Goal: Task Accomplishment & Management: Manage account settings

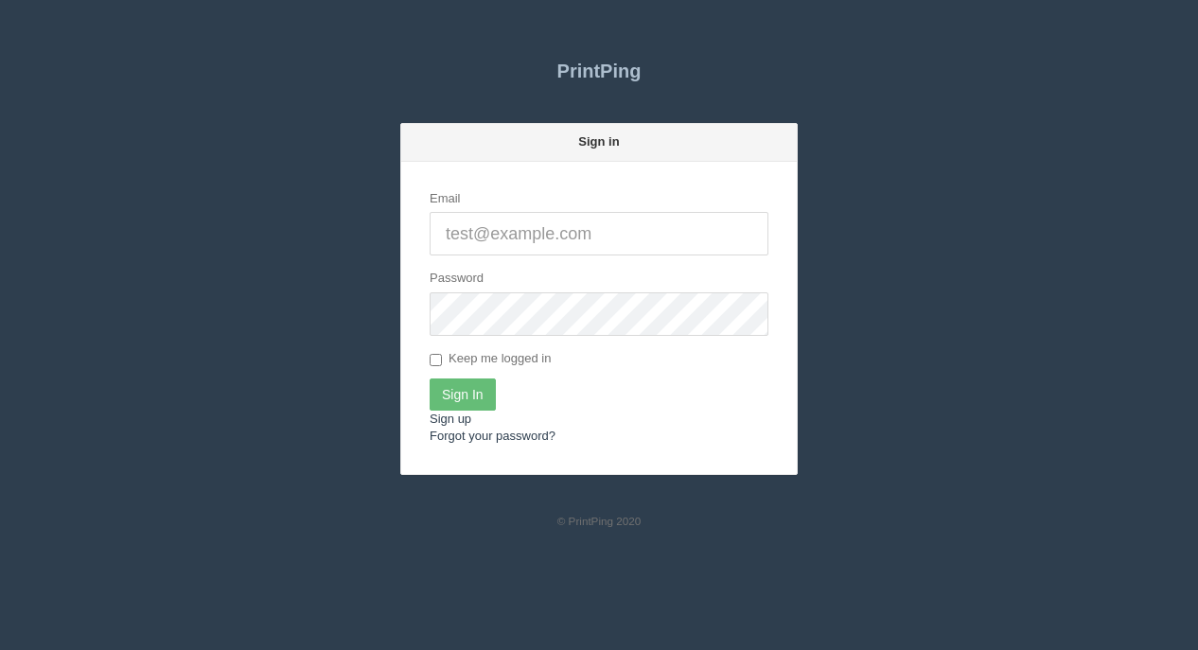
type input "[EMAIL_ADDRESS][DOMAIN_NAME]"
click at [473, 395] on input "Sign In" at bounding box center [462, 394] width 66 height 32
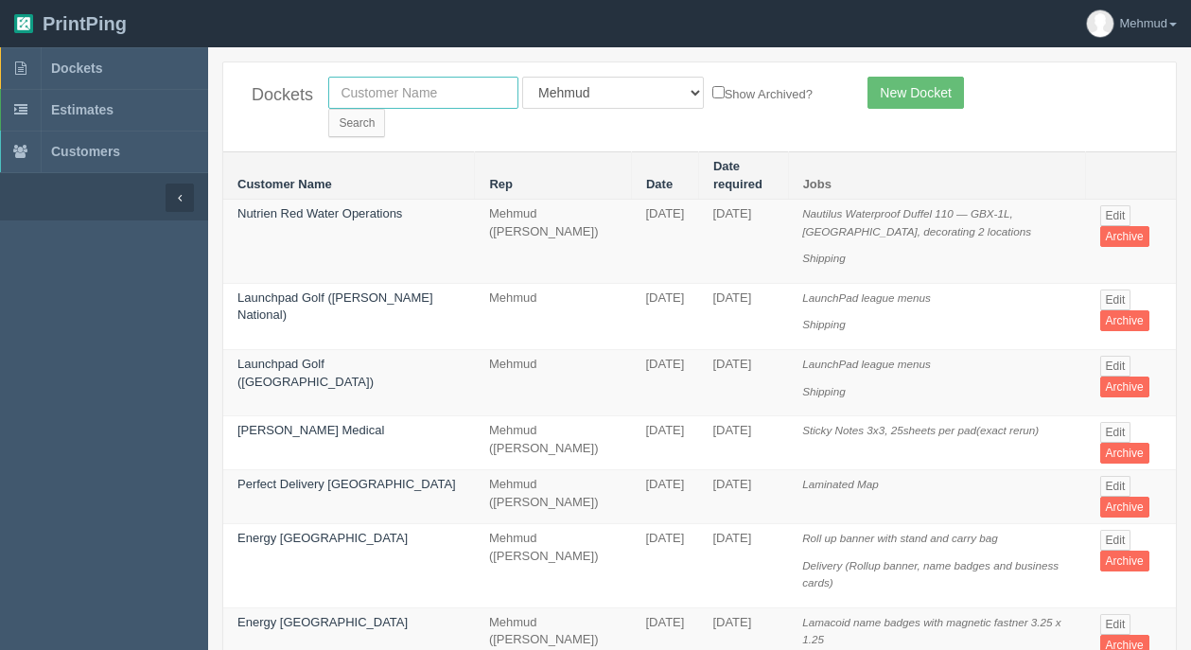
click at [357, 99] on input "text" at bounding box center [423, 93] width 190 height 32
type input "westjet"
click at [385, 109] on input "Search" at bounding box center [356, 123] width 57 height 28
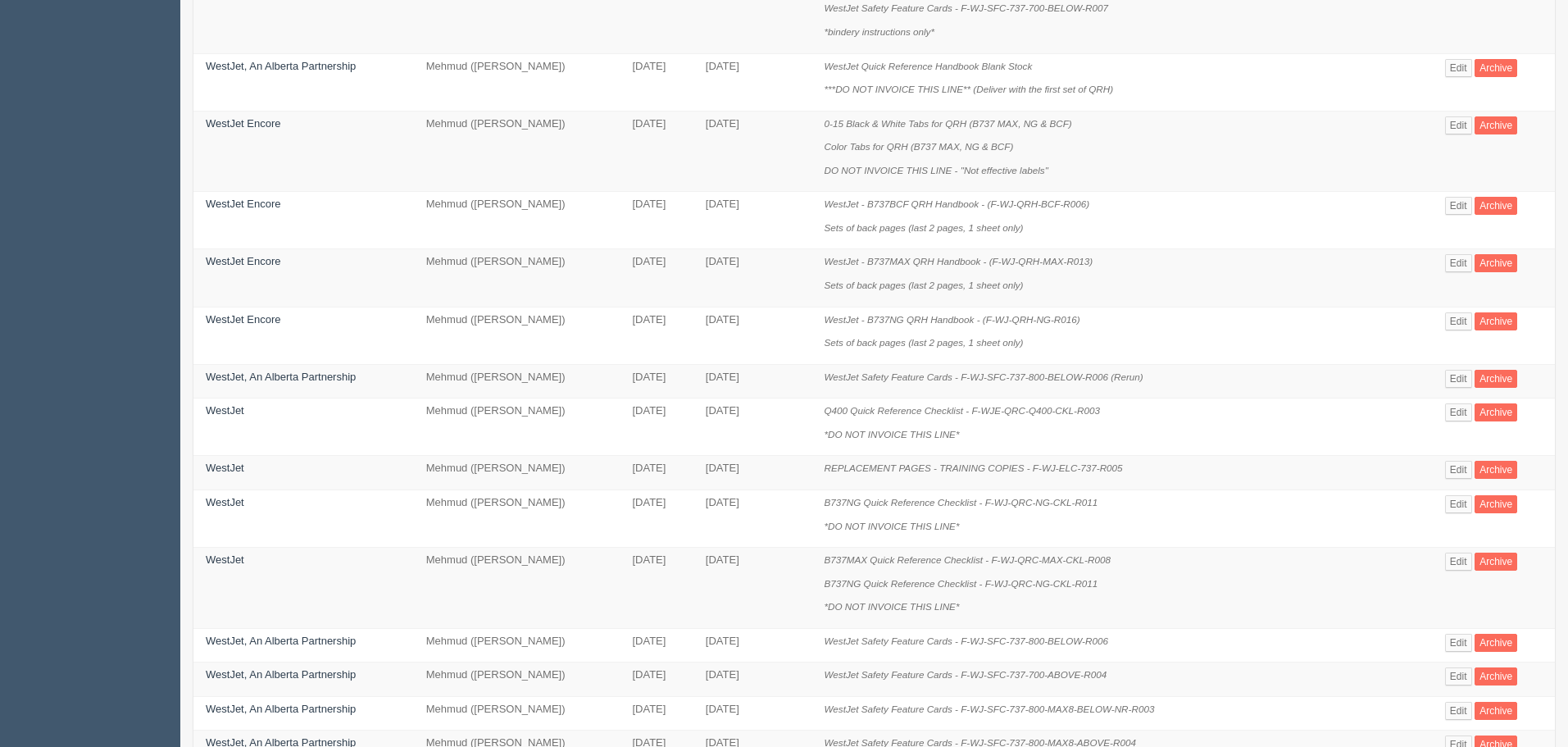
scroll to position [674, 0]
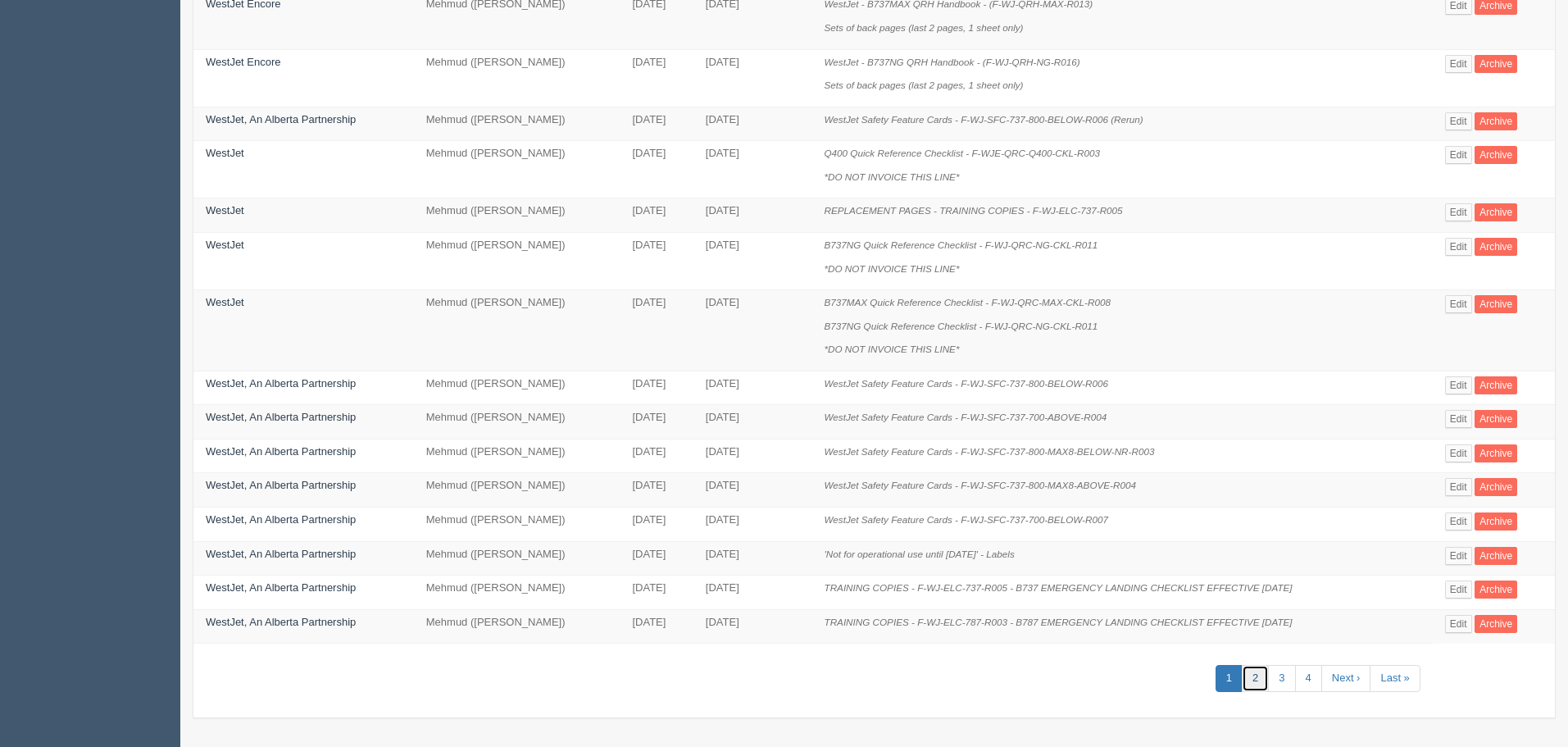
click at [1031, 562] on link "2" at bounding box center [1254, 678] width 27 height 27
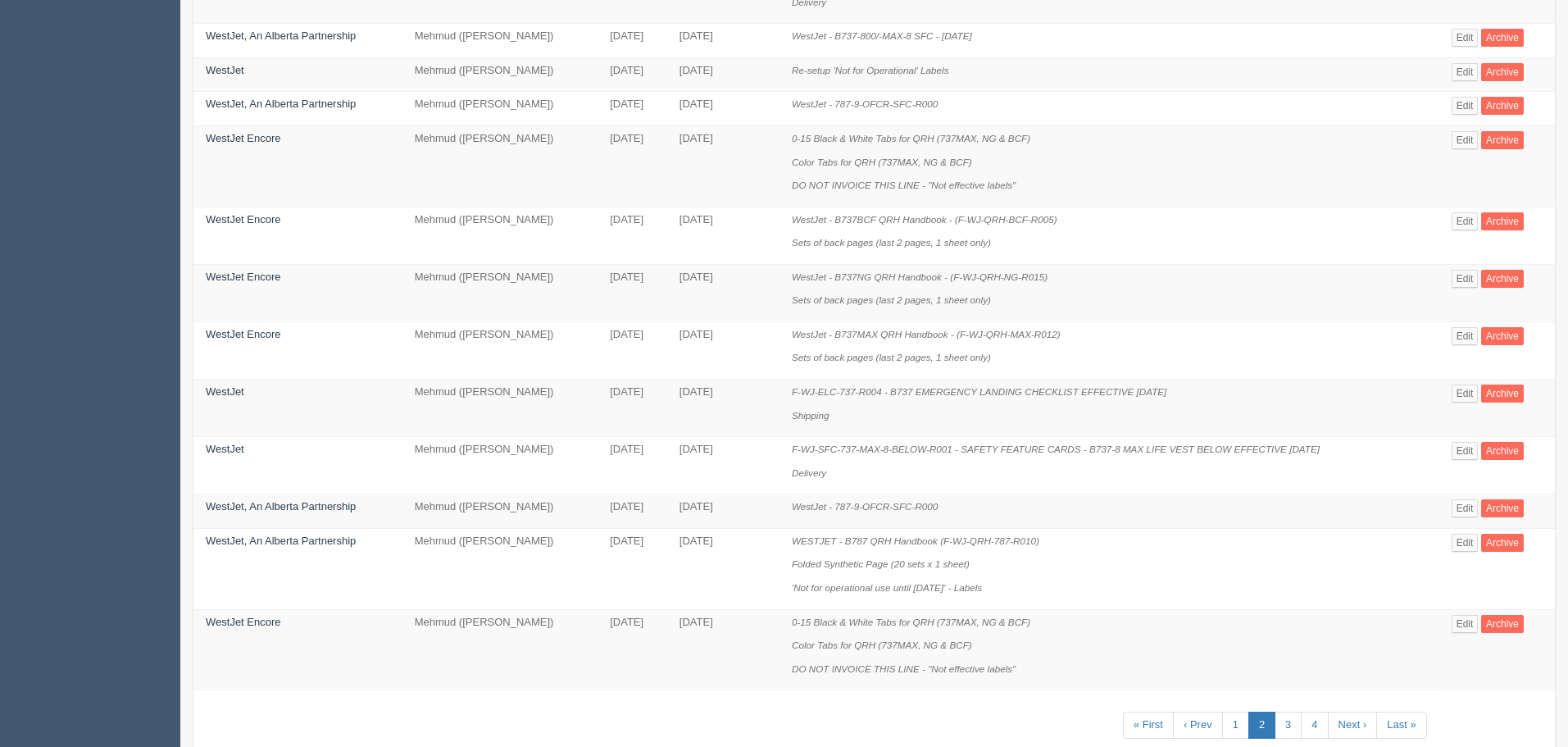
scroll to position [838, 0]
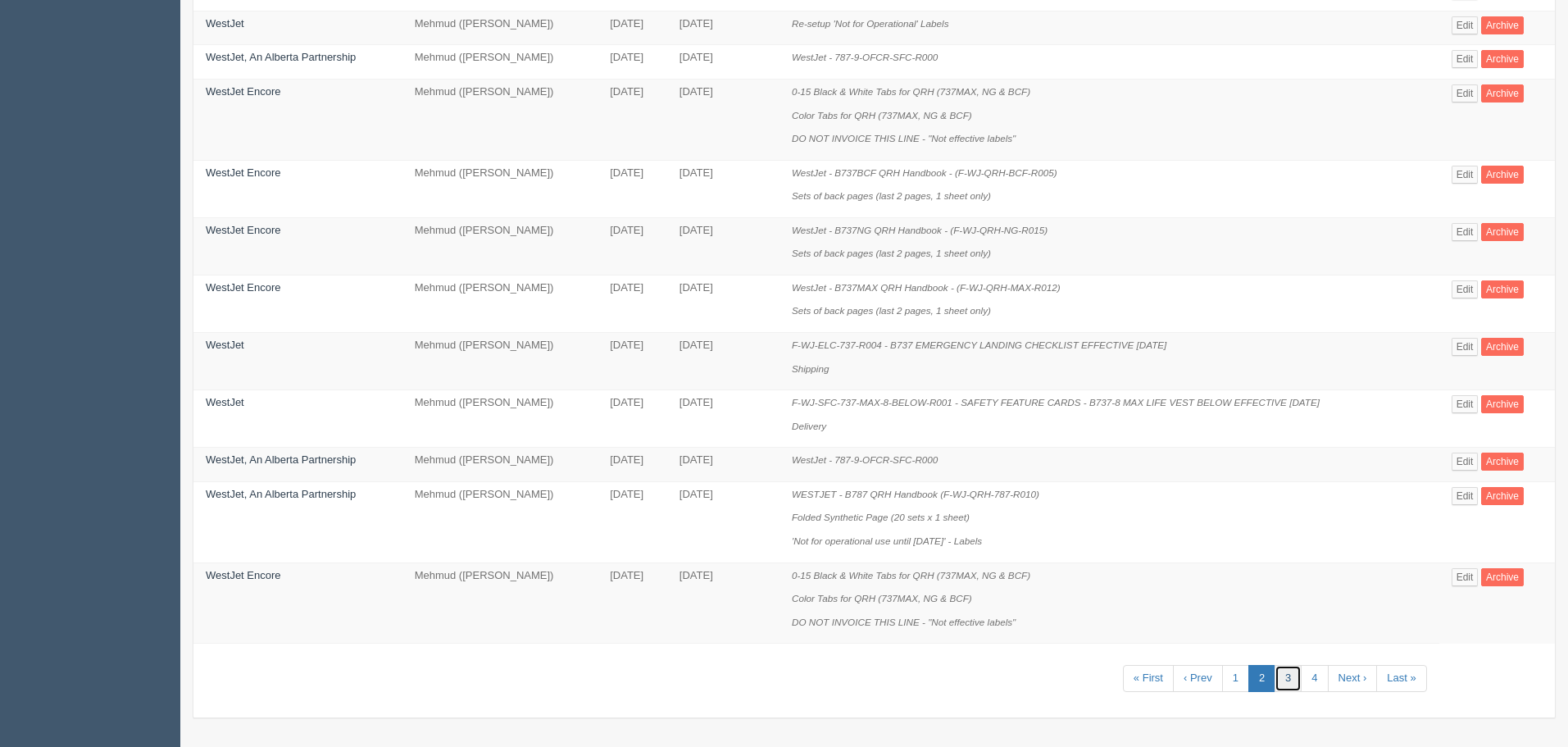
click at [1031, 562] on link "3" at bounding box center [1287, 678] width 27 height 27
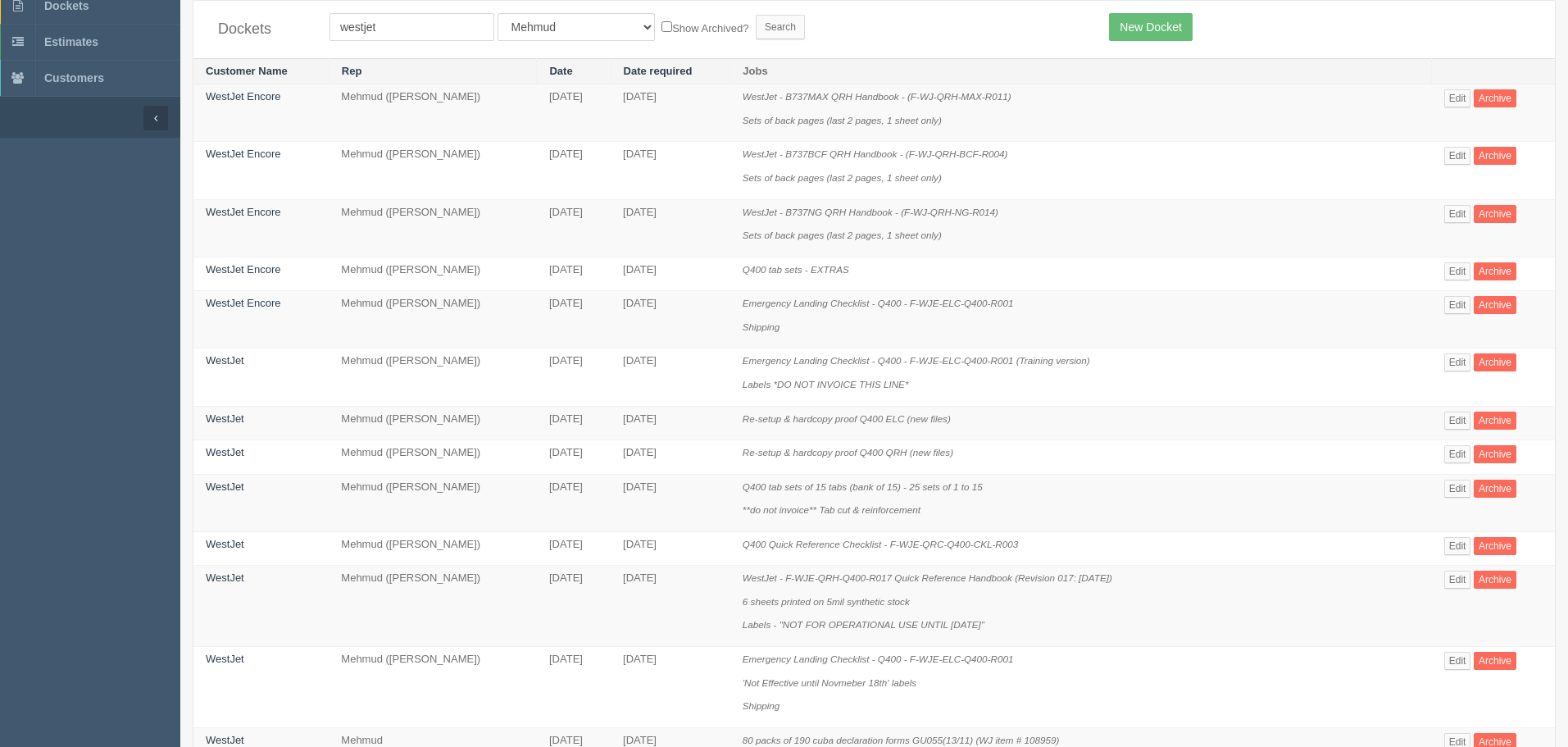
scroll to position [82, 0]
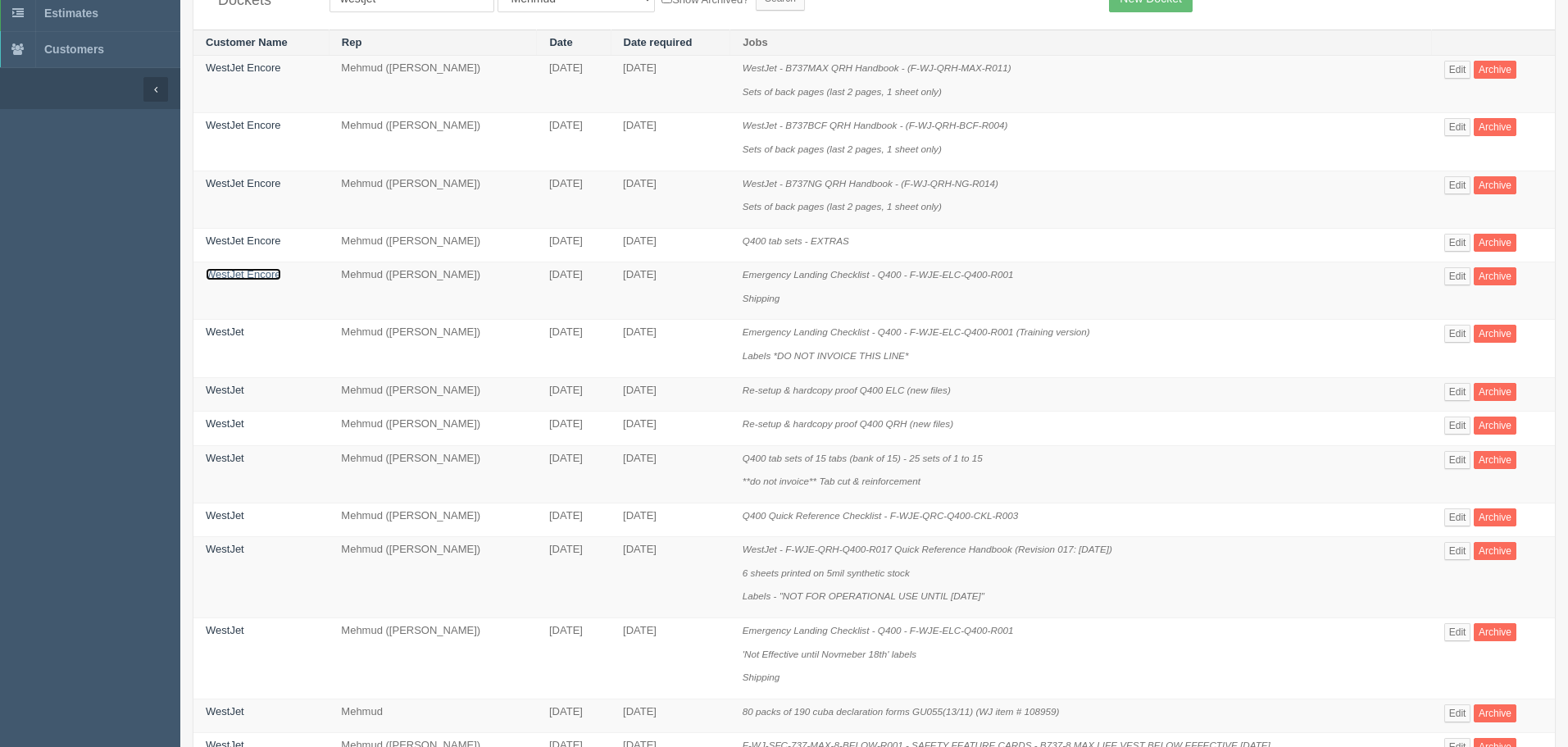
click at [224, 272] on link "WestJet Encore" at bounding box center [243, 274] width 75 height 12
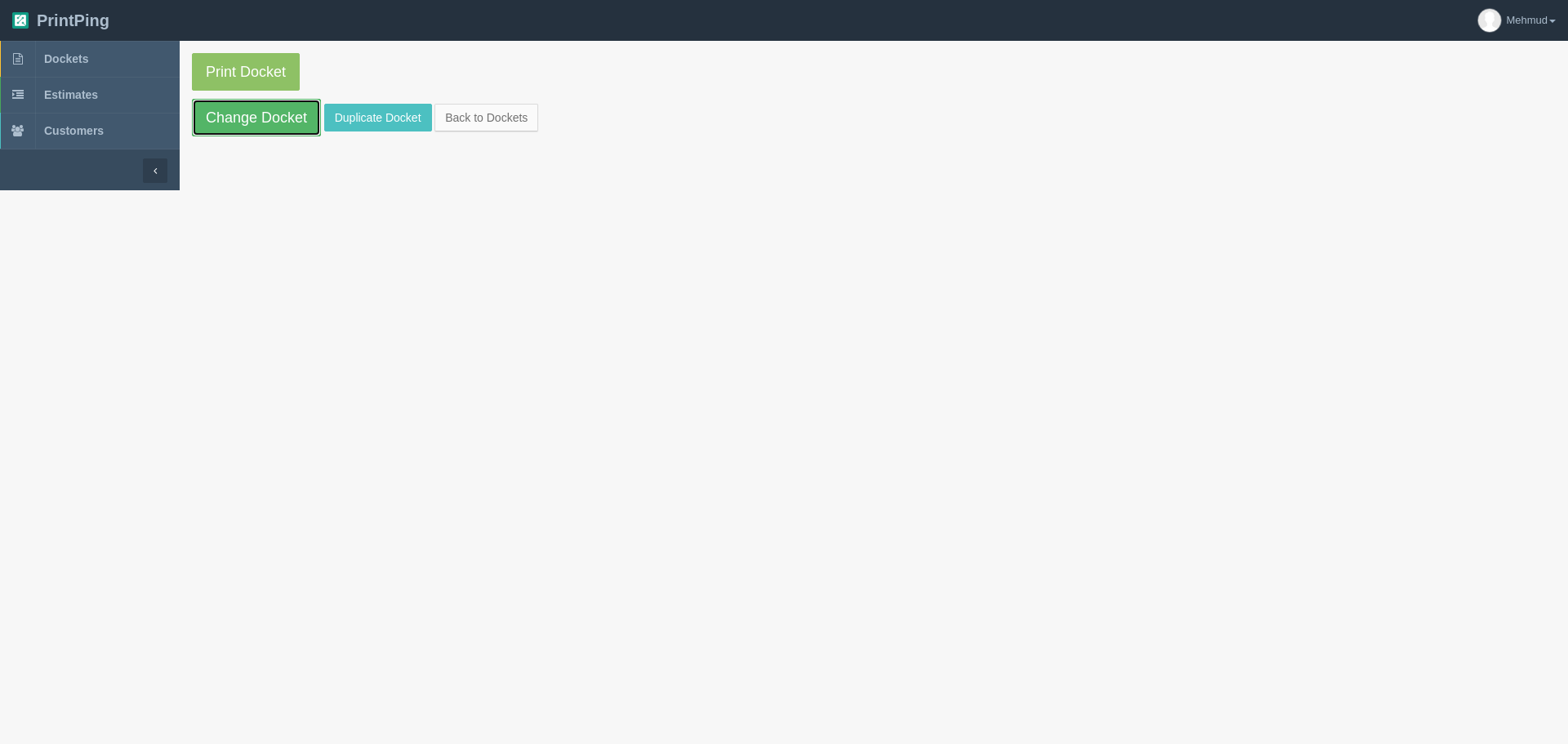
click at [254, 129] on link "Change Docket" at bounding box center [256, 117] width 129 height 38
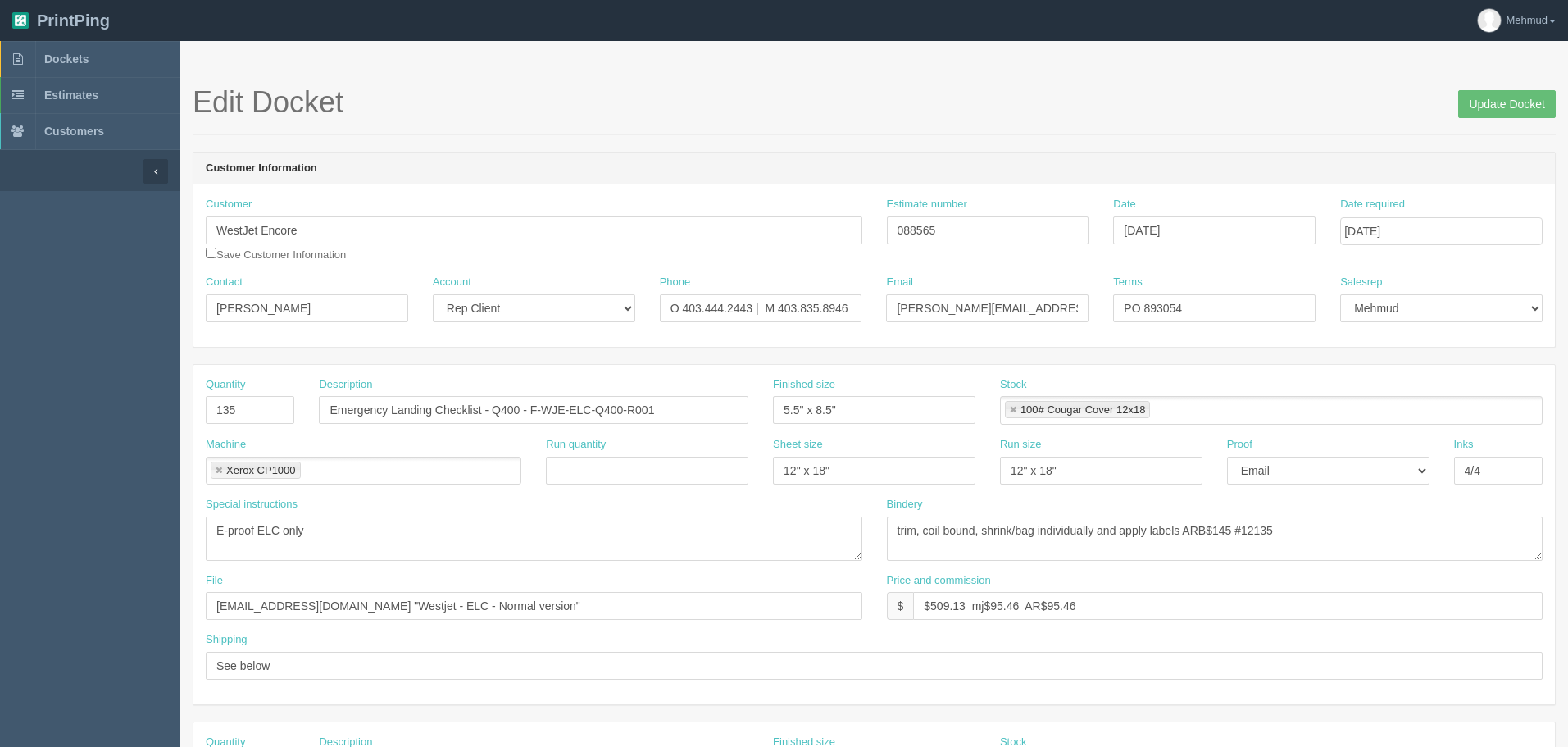
scroll to position [82, 0]
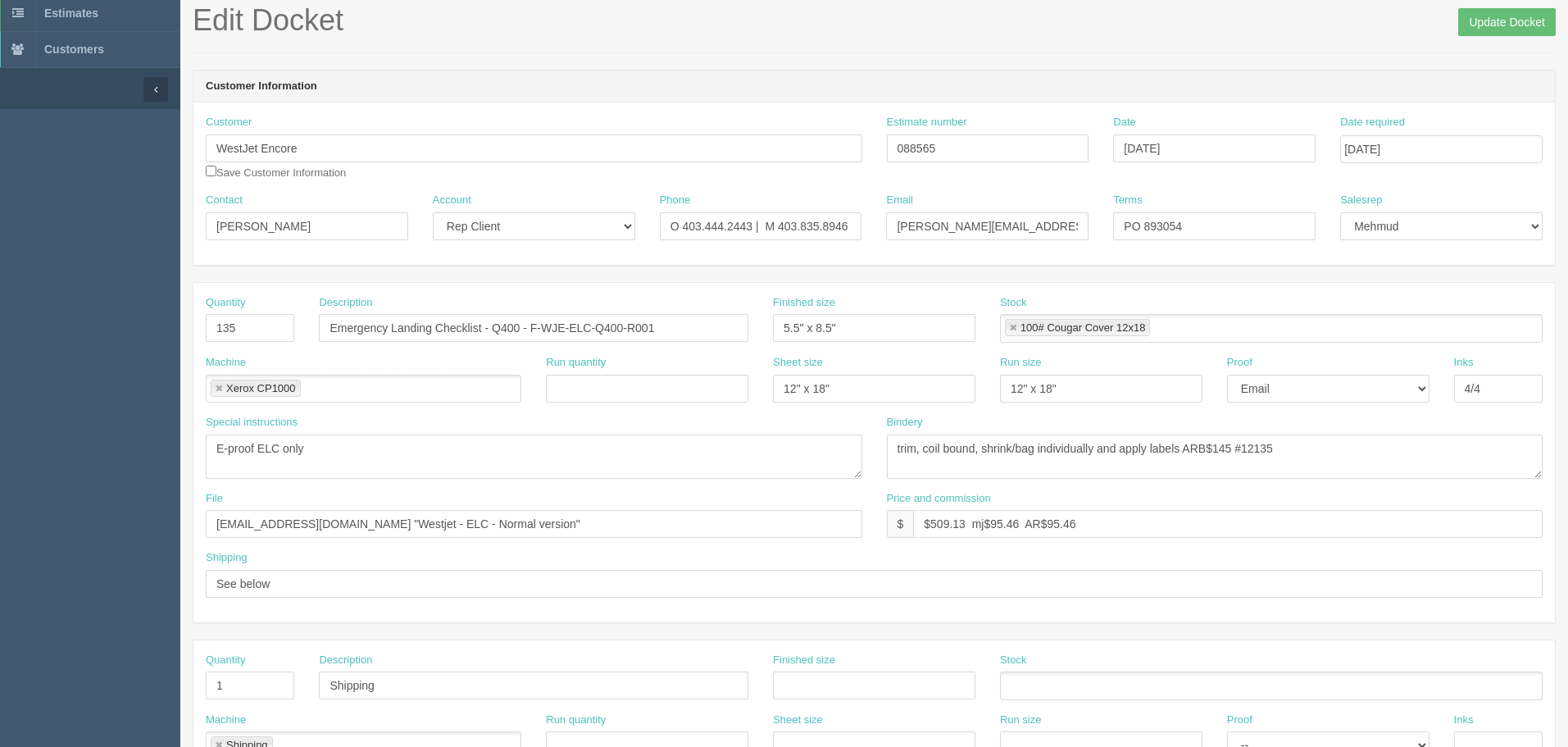
click at [1031, 421] on div "Bindery trim, coil bound, shrink/bag individually and apply labels ARB$145 #121…" at bounding box center [1215, 447] width 657 height 64
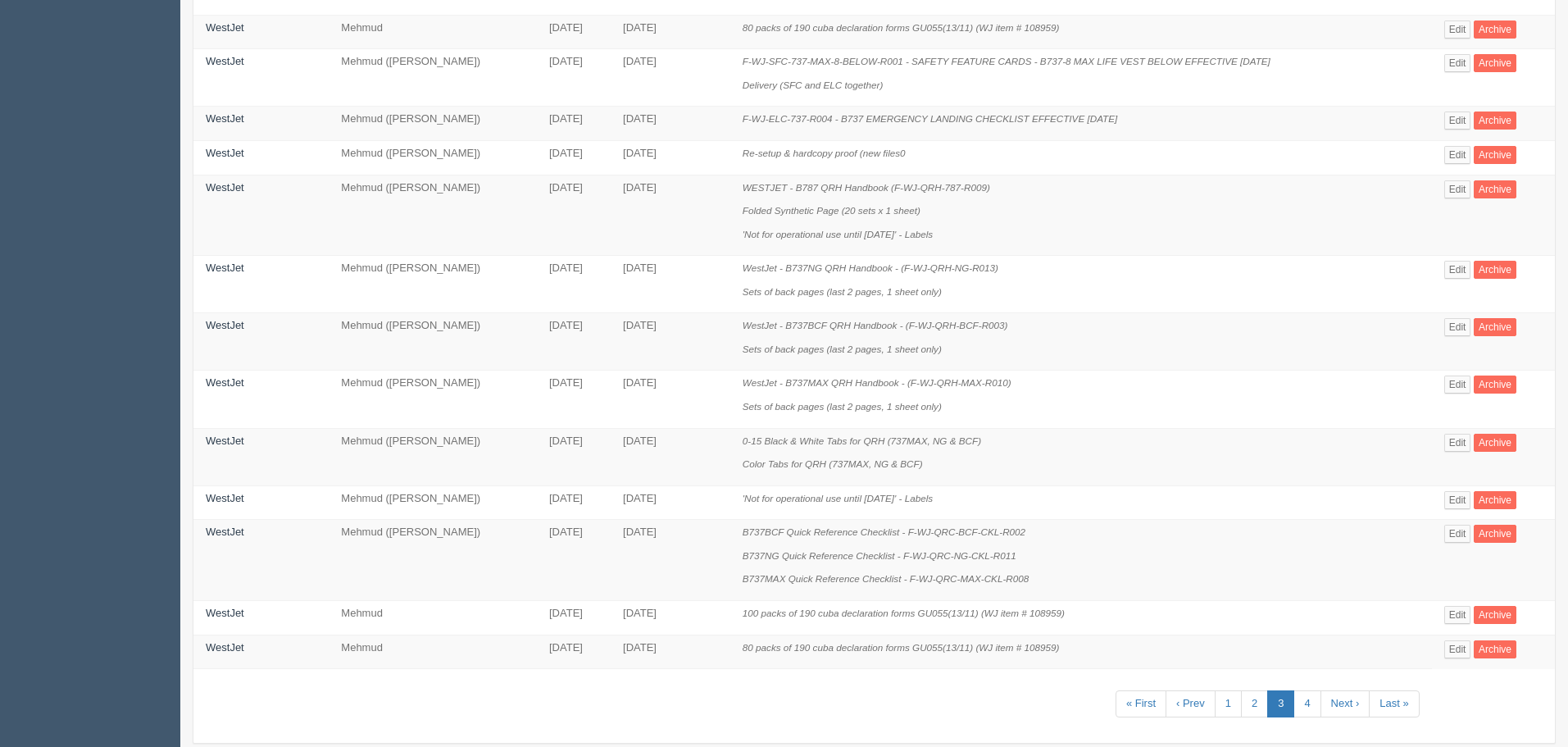
scroll to position [791, 0]
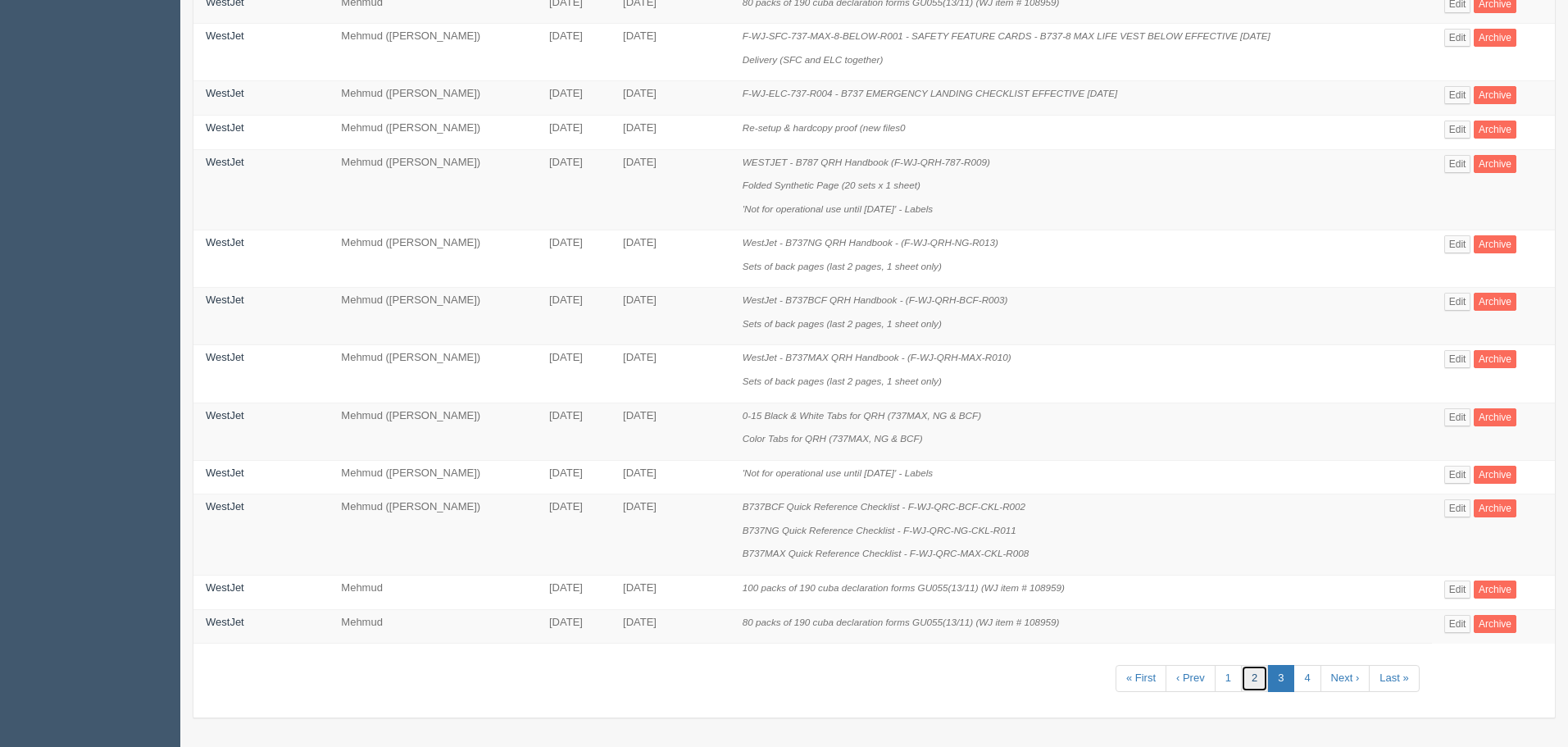
drag, startPoint x: 1257, startPoint y: 687, endPoint x: 1260, endPoint y: 677, distance: 10.4
click at [1031, 562] on link "2" at bounding box center [1254, 678] width 27 height 27
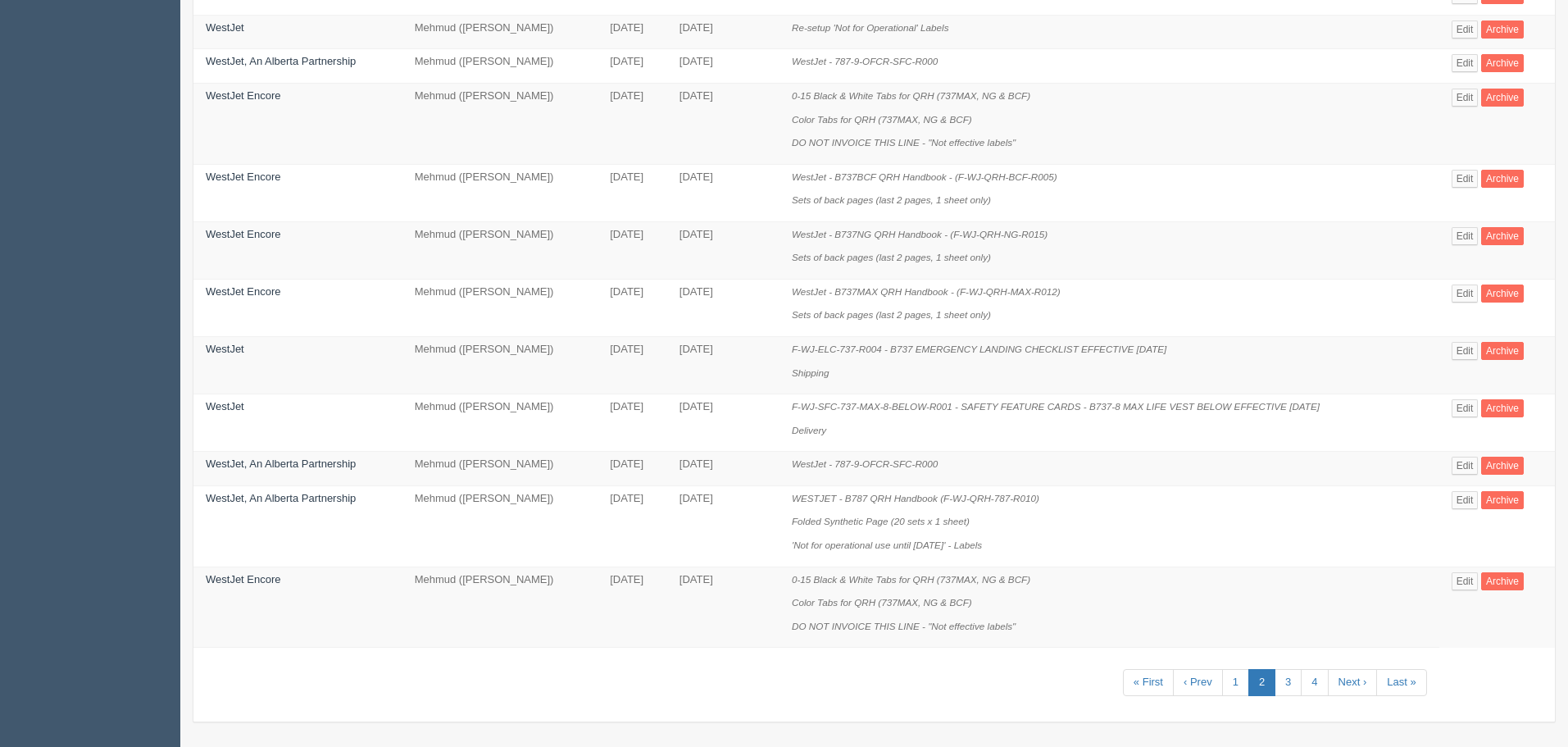
scroll to position [838, 0]
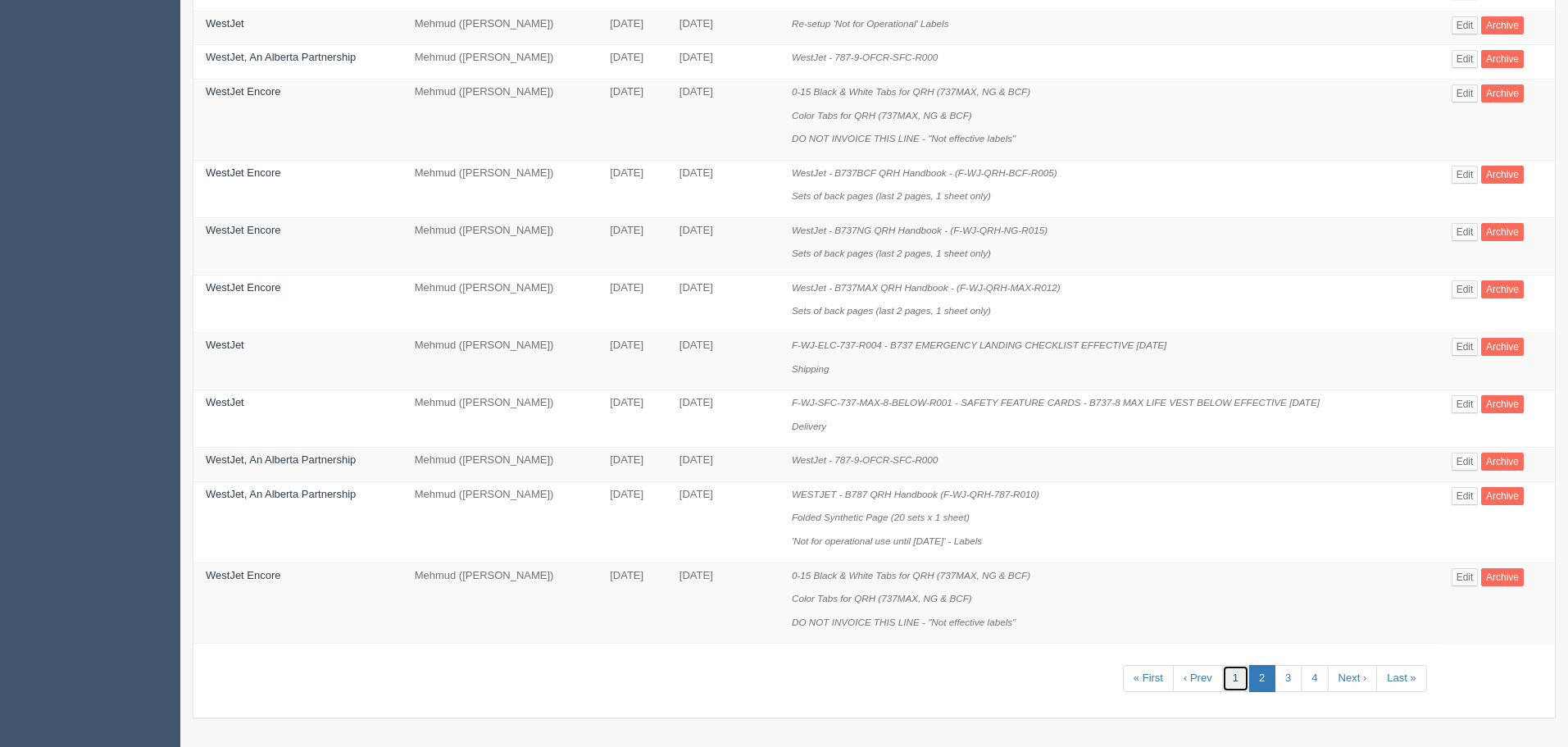
click at [1031, 562] on link "1" at bounding box center [1234, 678] width 27 height 27
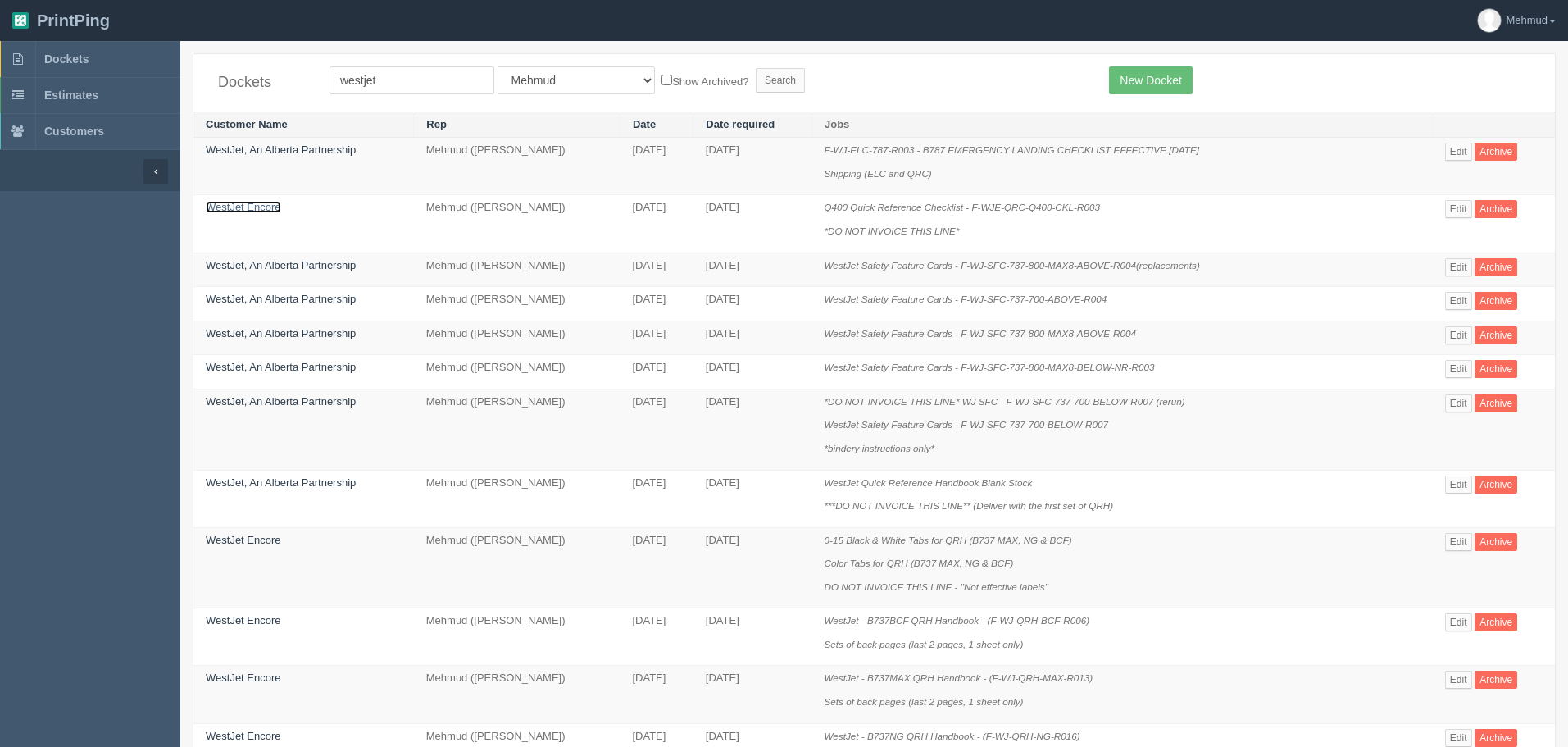
click at [251, 206] on link "WestJet Encore" at bounding box center [243, 207] width 75 height 12
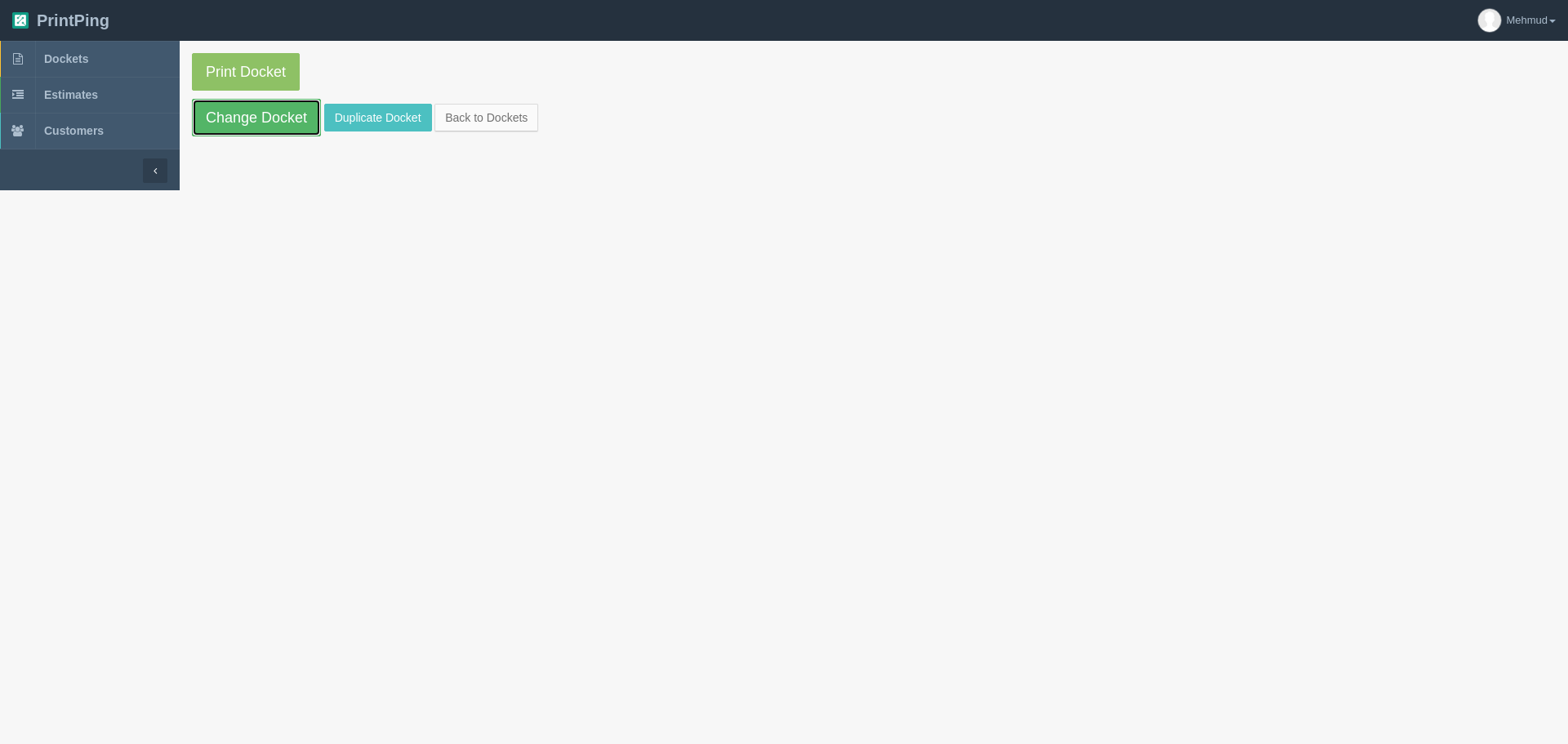
click at [256, 127] on link "Change Docket" at bounding box center [256, 117] width 129 height 38
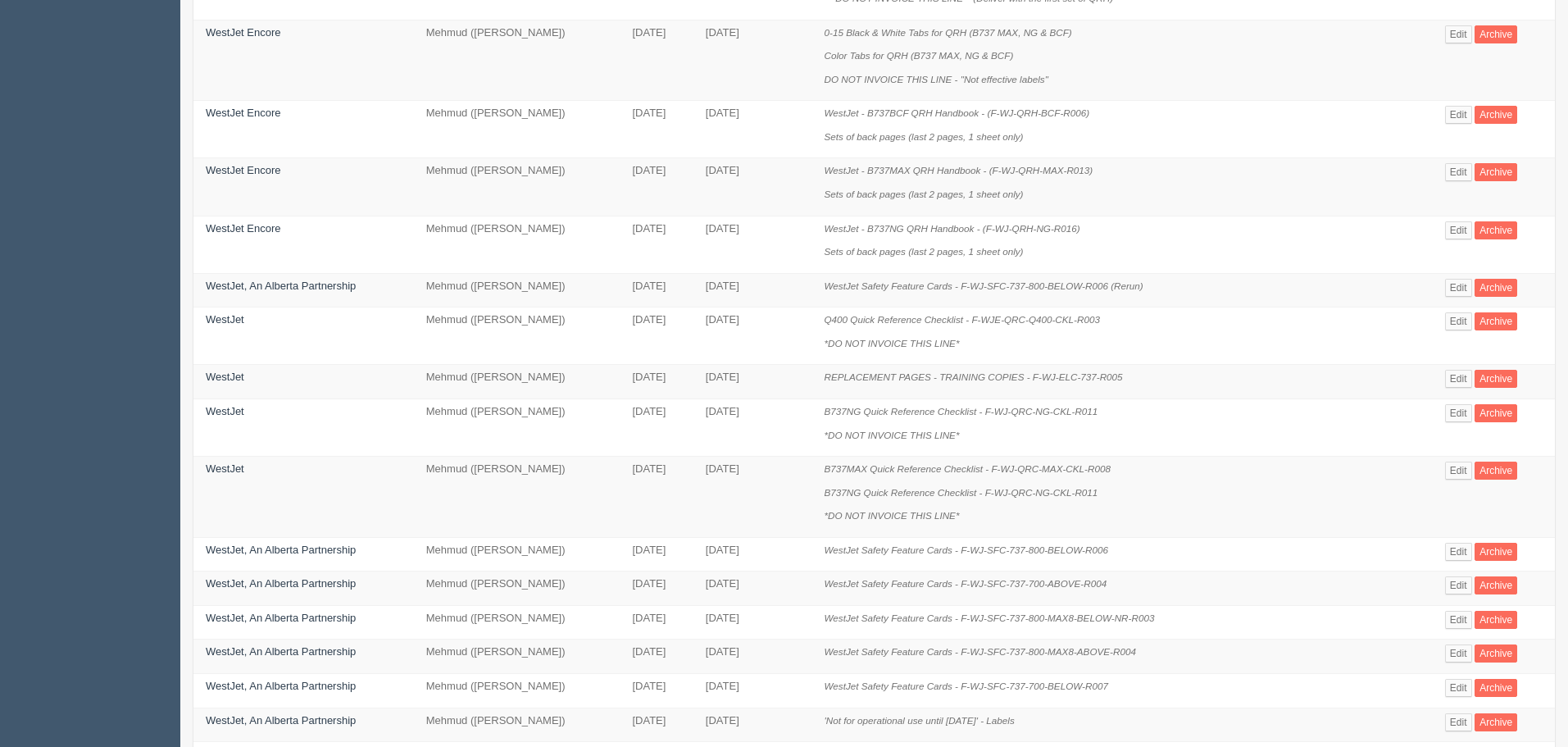
scroll to position [674, 0]
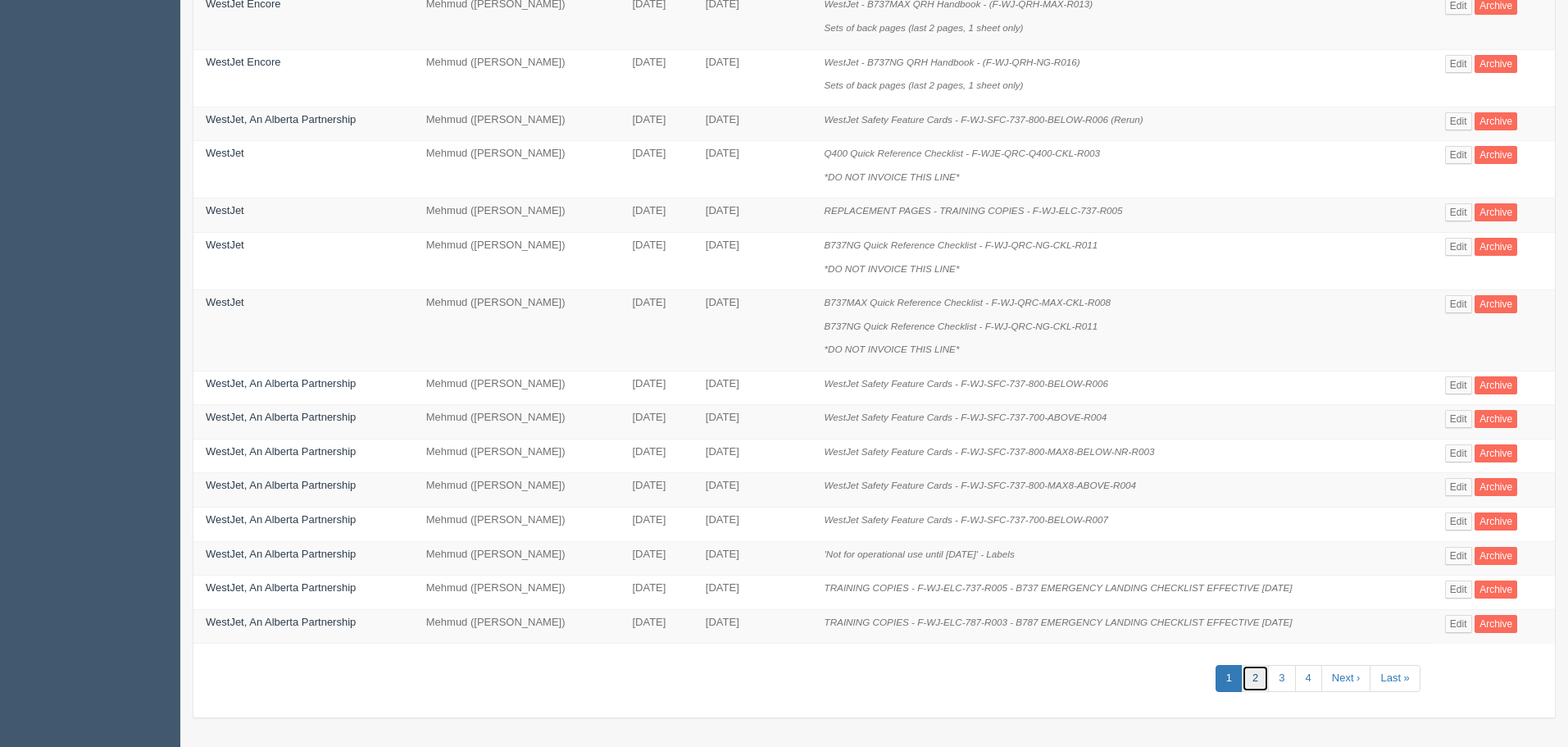
click at [1031, 562] on link "2" at bounding box center [1254, 678] width 27 height 27
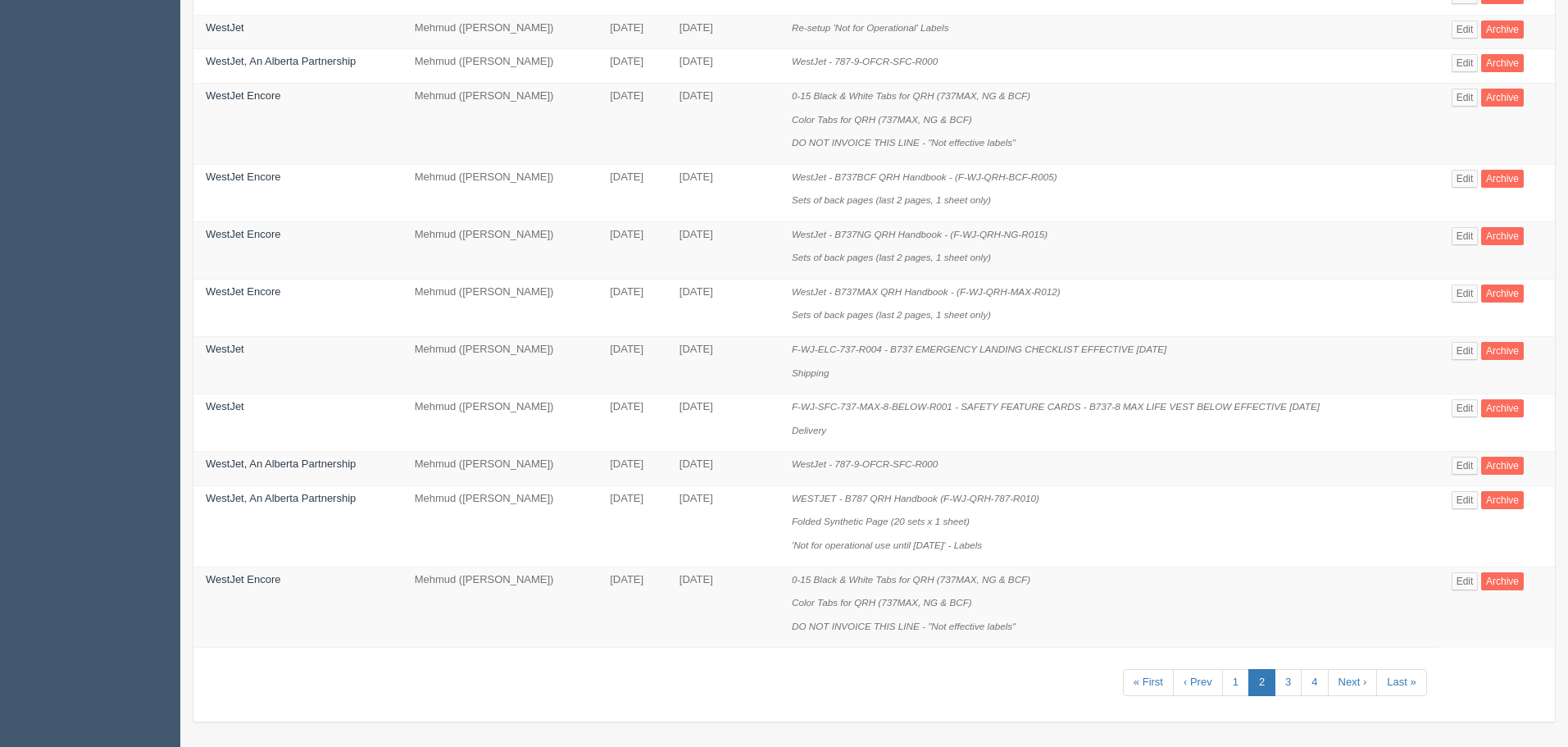
scroll to position [838, 0]
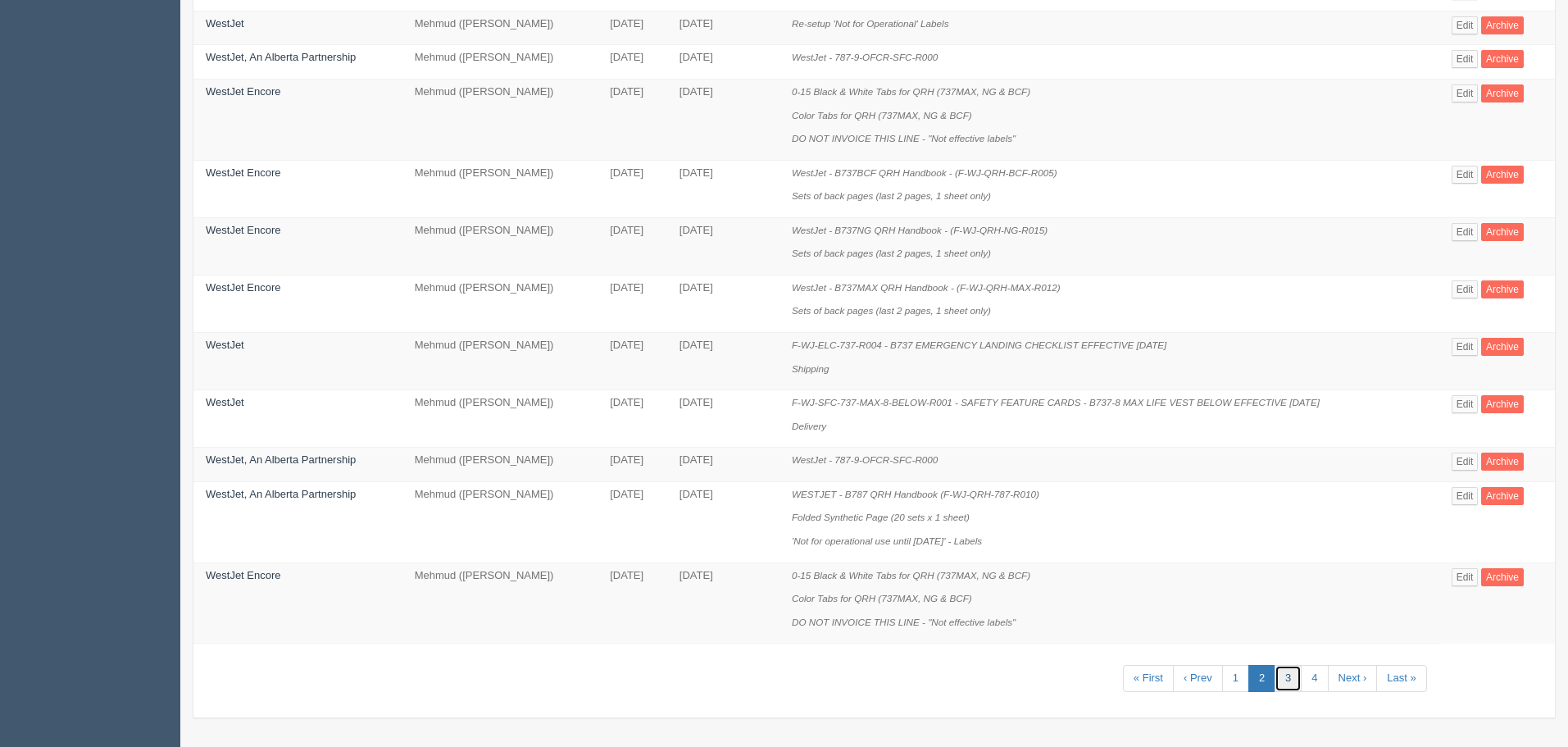
click at [1031, 562] on link "3" at bounding box center [1287, 678] width 27 height 27
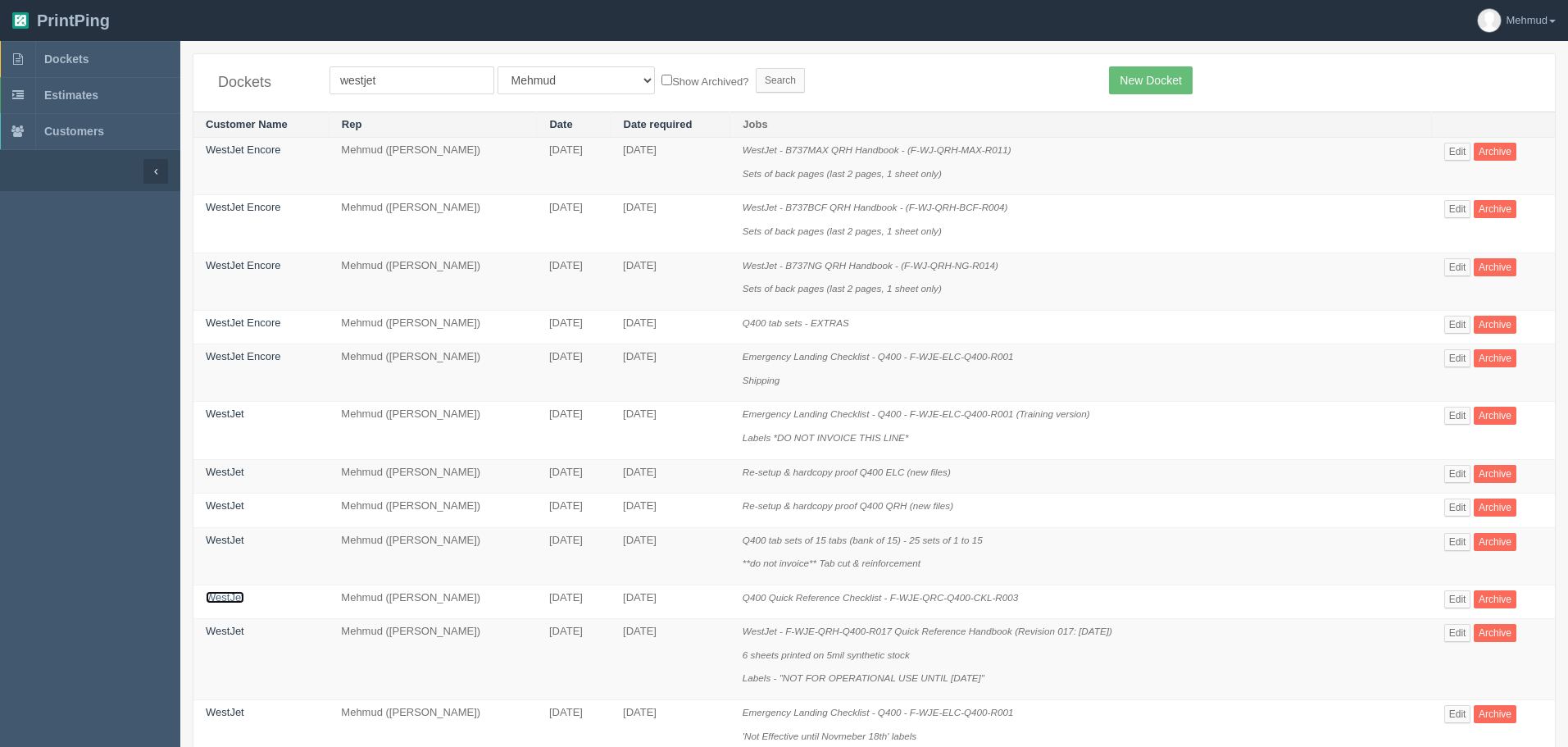
click at [223, 562] on link "WestJet" at bounding box center [224, 597] width 38 height 12
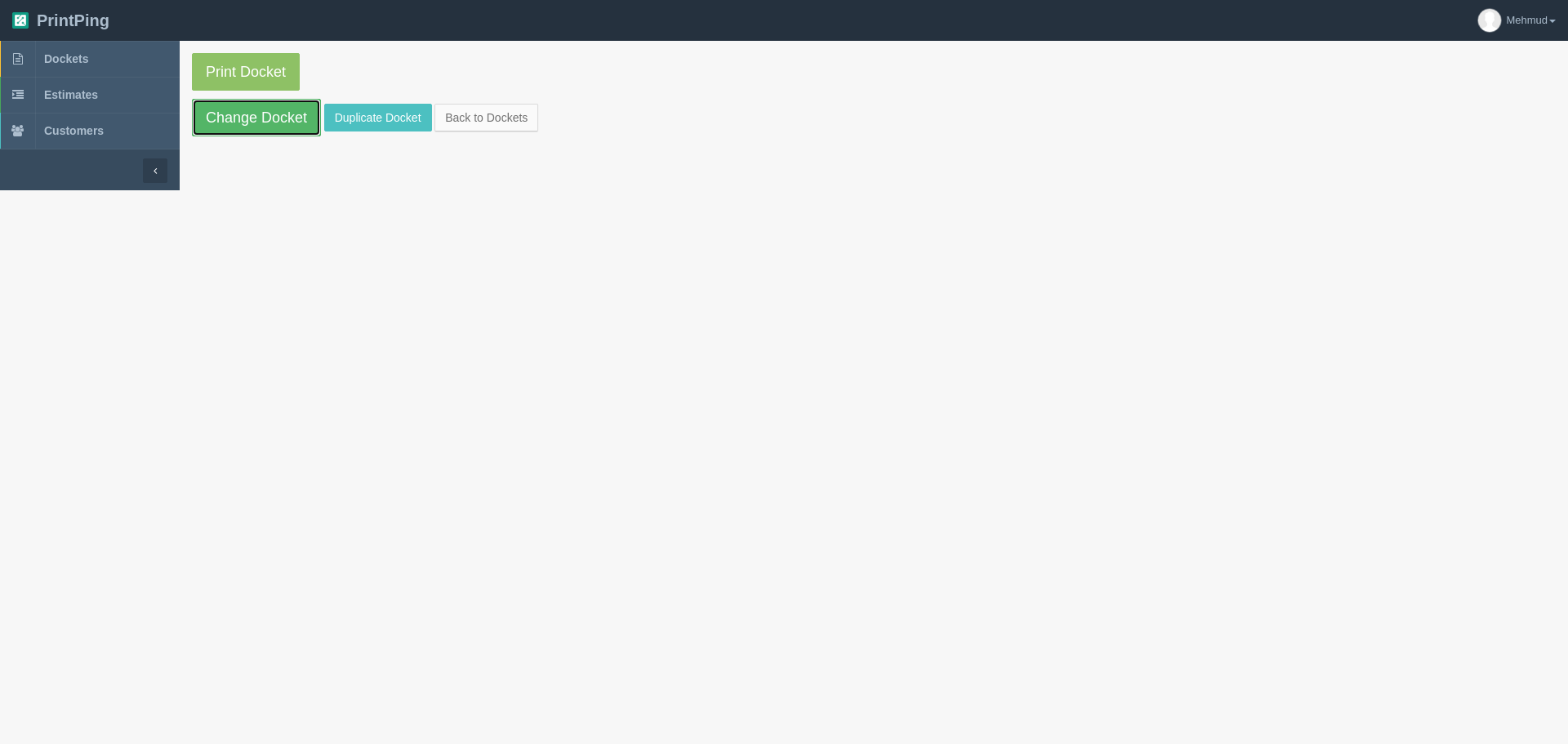
click at [234, 129] on link "Change Docket" at bounding box center [256, 117] width 129 height 38
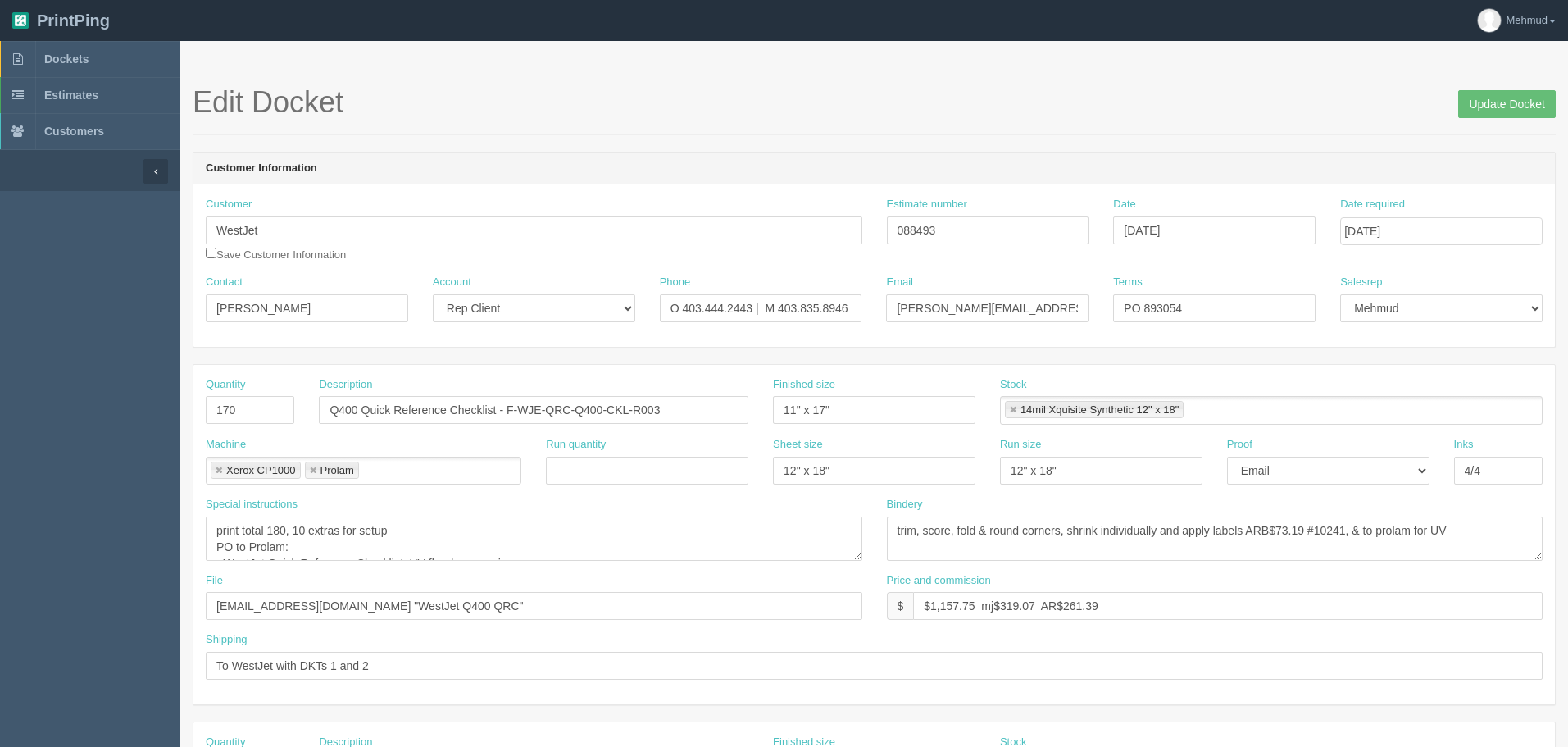
click at [1031, 131] on div "Edit Docket Update Docket" at bounding box center [873, 110] width 1363 height 49
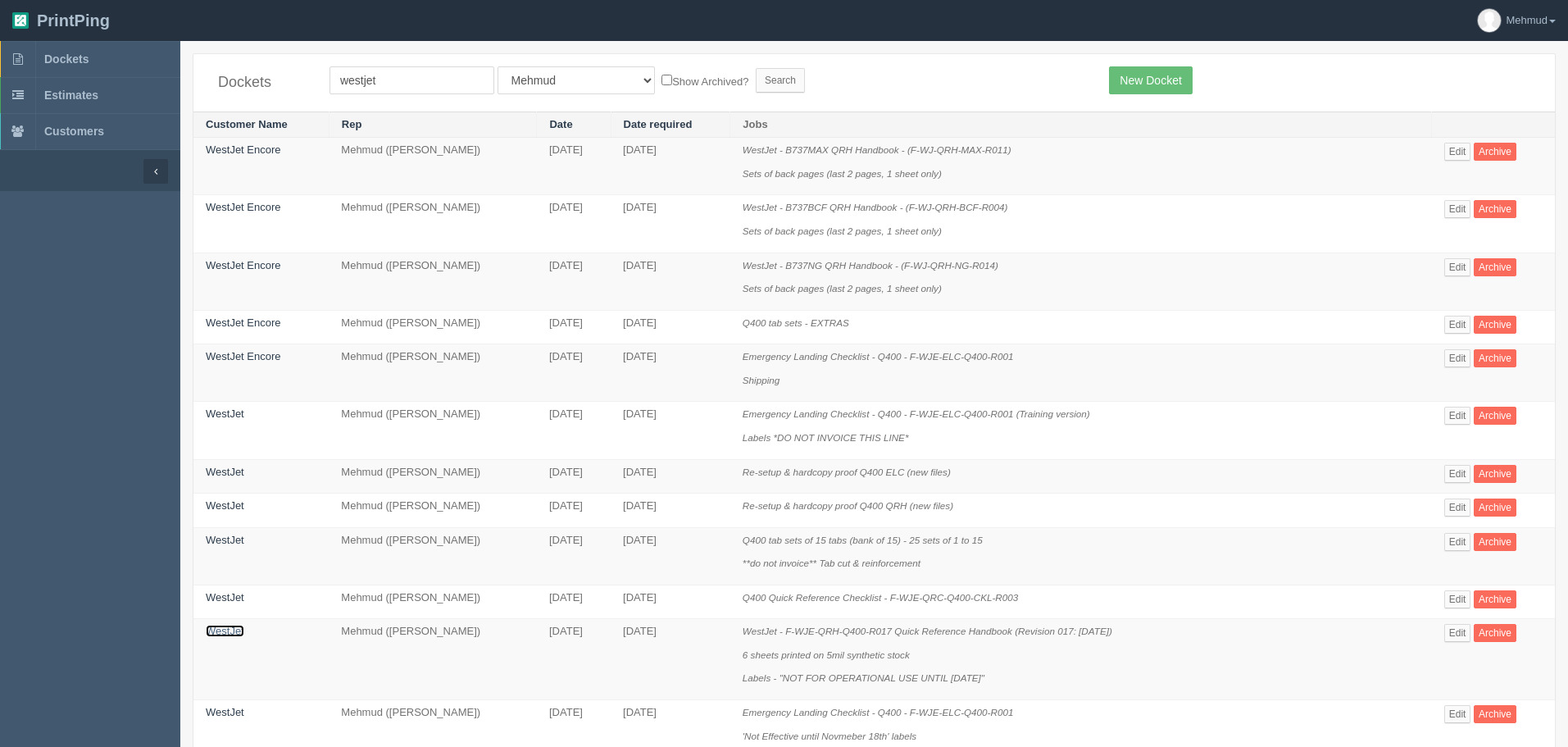
click at [219, 562] on link "WestJet" at bounding box center [224, 631] width 38 height 12
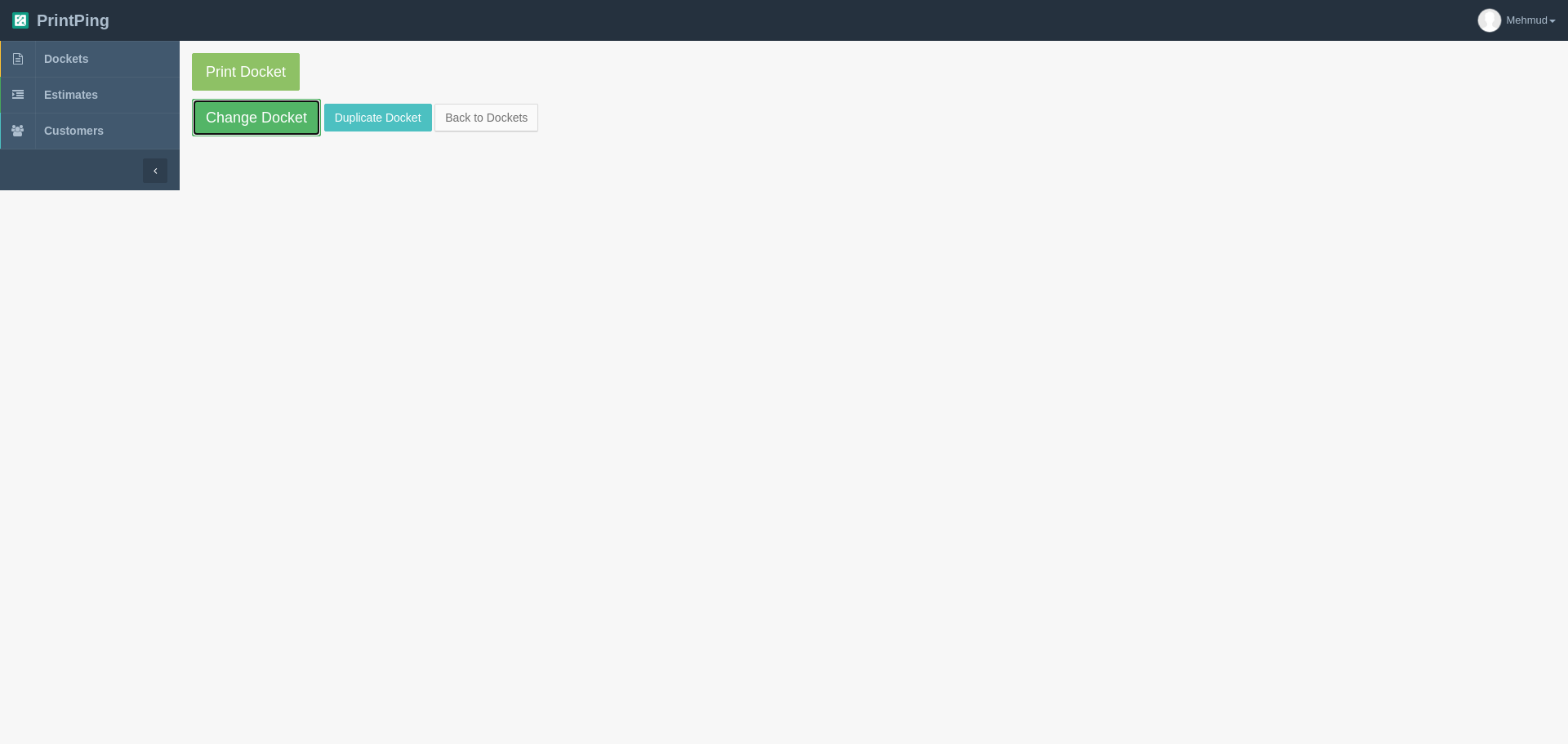
click at [250, 125] on link "Change Docket" at bounding box center [256, 117] width 129 height 38
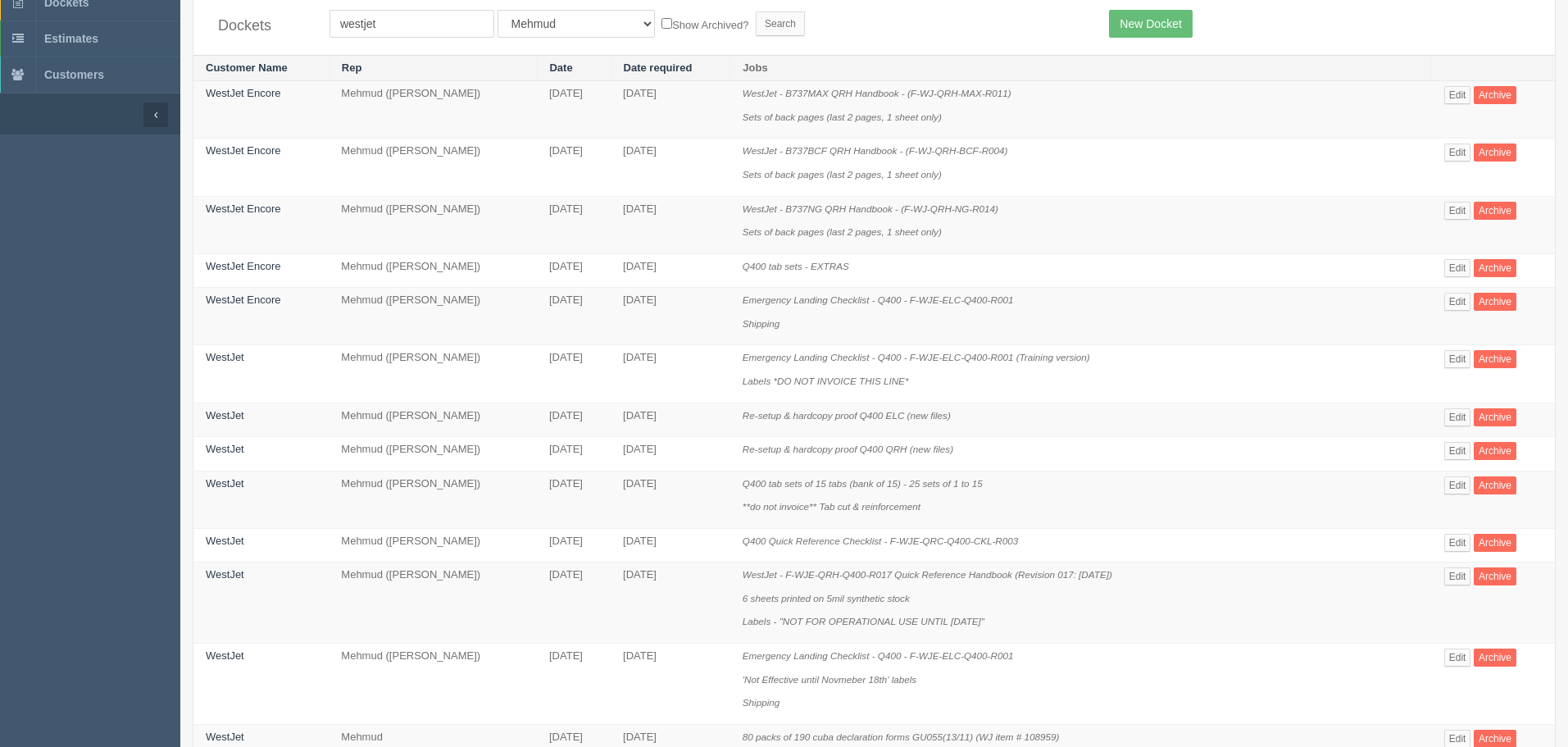
scroll to position [82, 0]
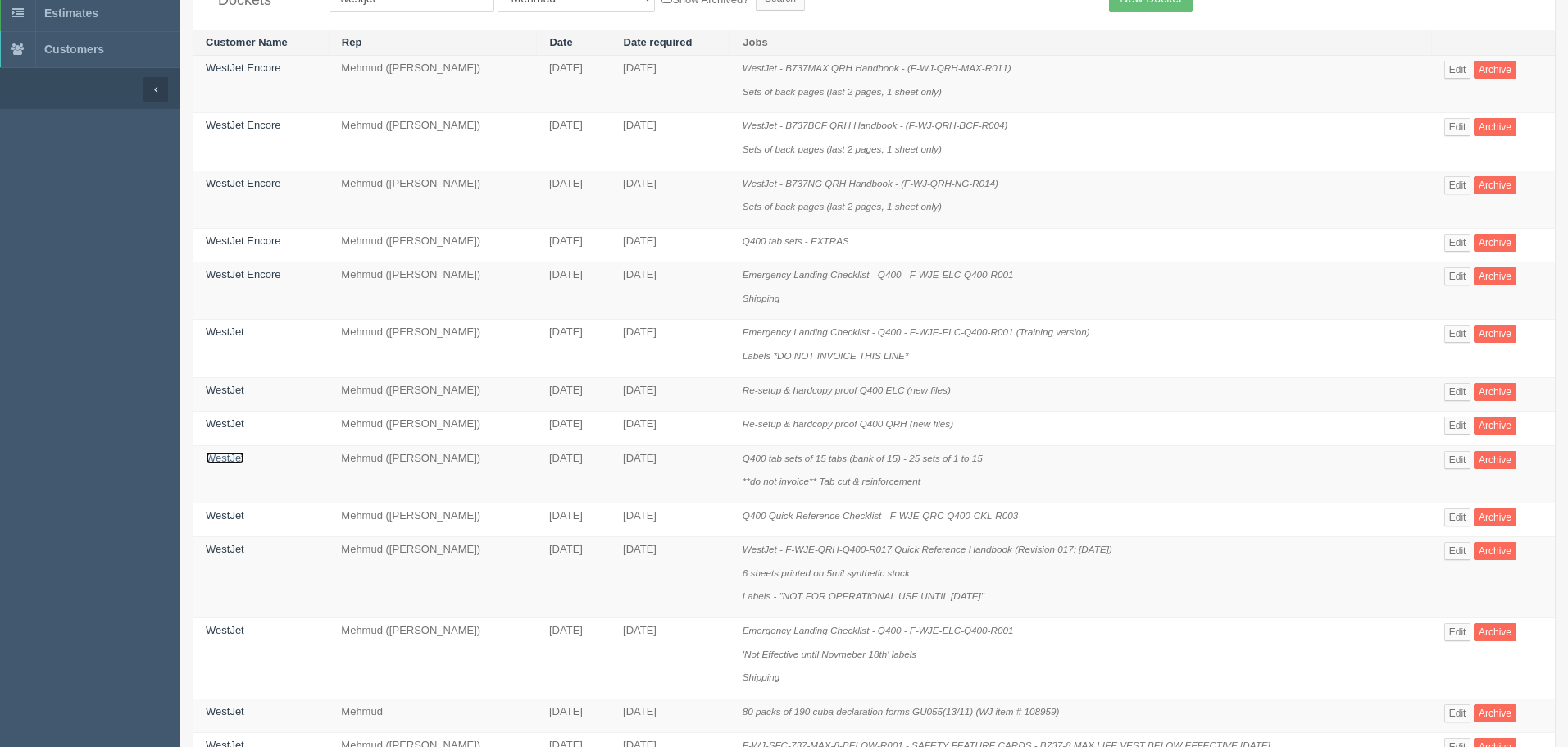
click at [216, 453] on link "WestJet" at bounding box center [224, 458] width 38 height 12
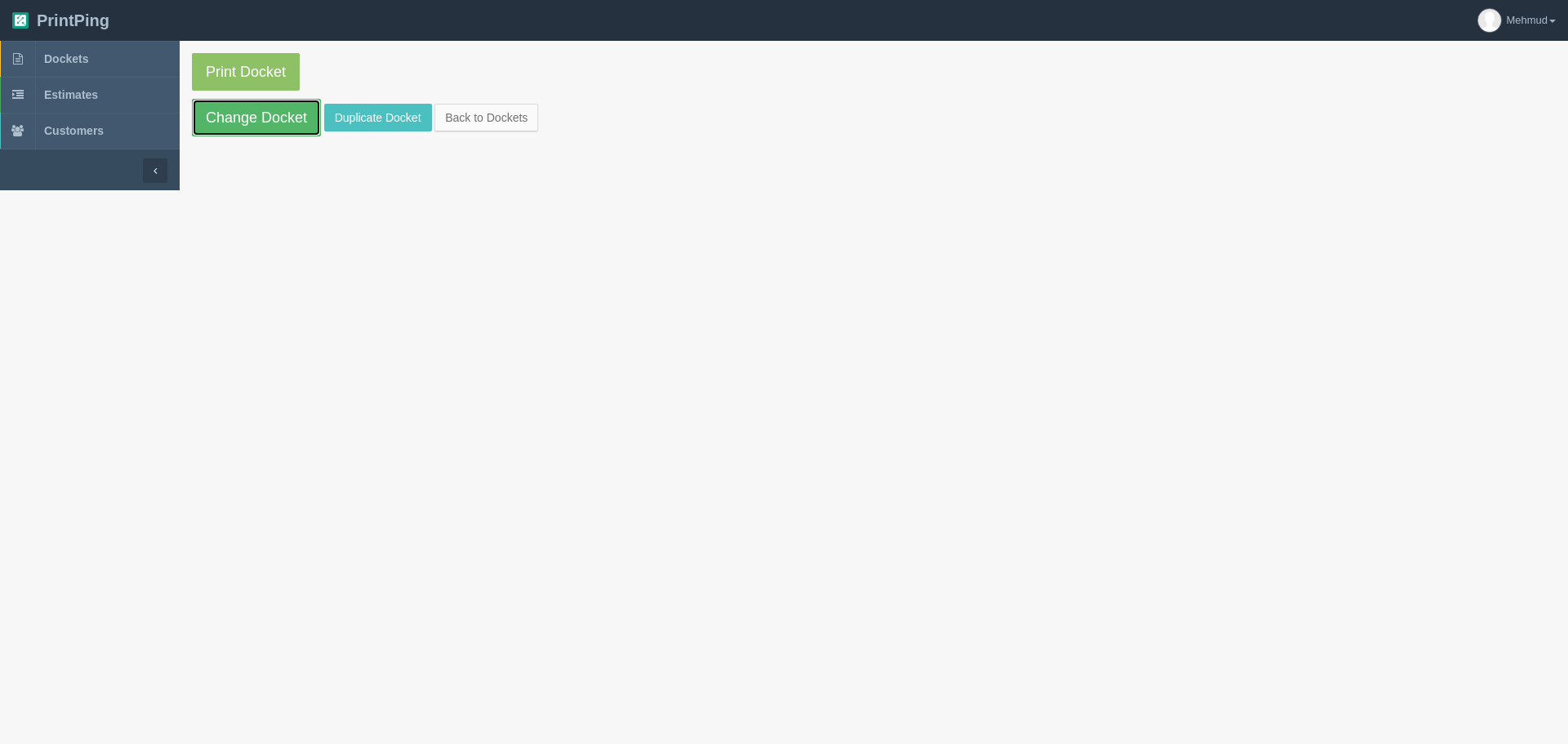
click at [256, 134] on link "Change Docket" at bounding box center [256, 117] width 129 height 38
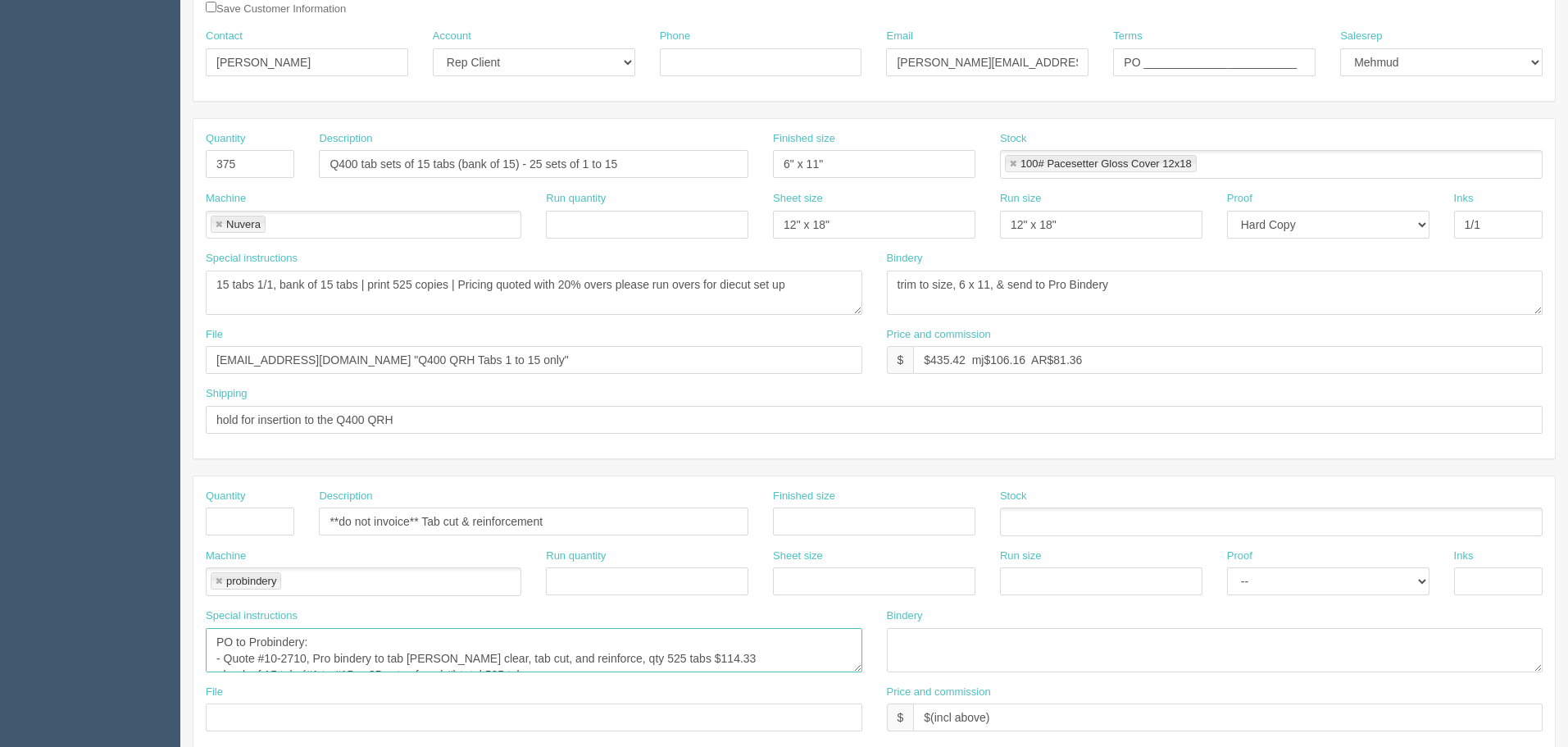
drag, startPoint x: 224, startPoint y: 656, endPoint x: 688, endPoint y: 651, distance: 464.0
click at [688, 562] on textarea "PO to Probindery: - Quote #10-2710, Pro bindery to tab lam clear, tab cut, and …" at bounding box center [534, 650] width 657 height 44
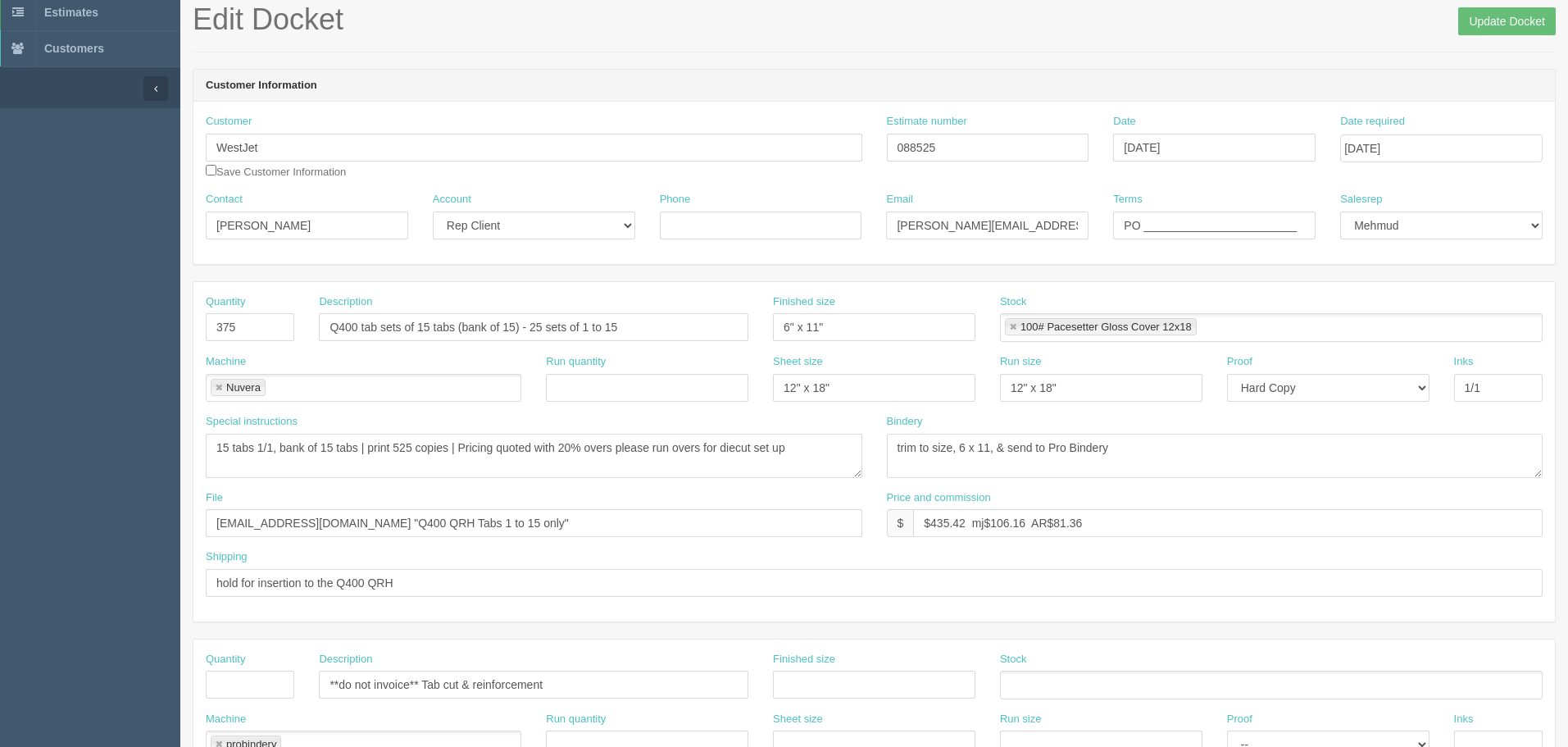
scroll to position [82, 0]
drag, startPoint x: 677, startPoint y: 685, endPoint x: 722, endPoint y: 605, distance: 91.8
click at [677, 562] on input "**do not invoice** Tab cut & reinforcement" at bounding box center [534, 685] width 430 height 28
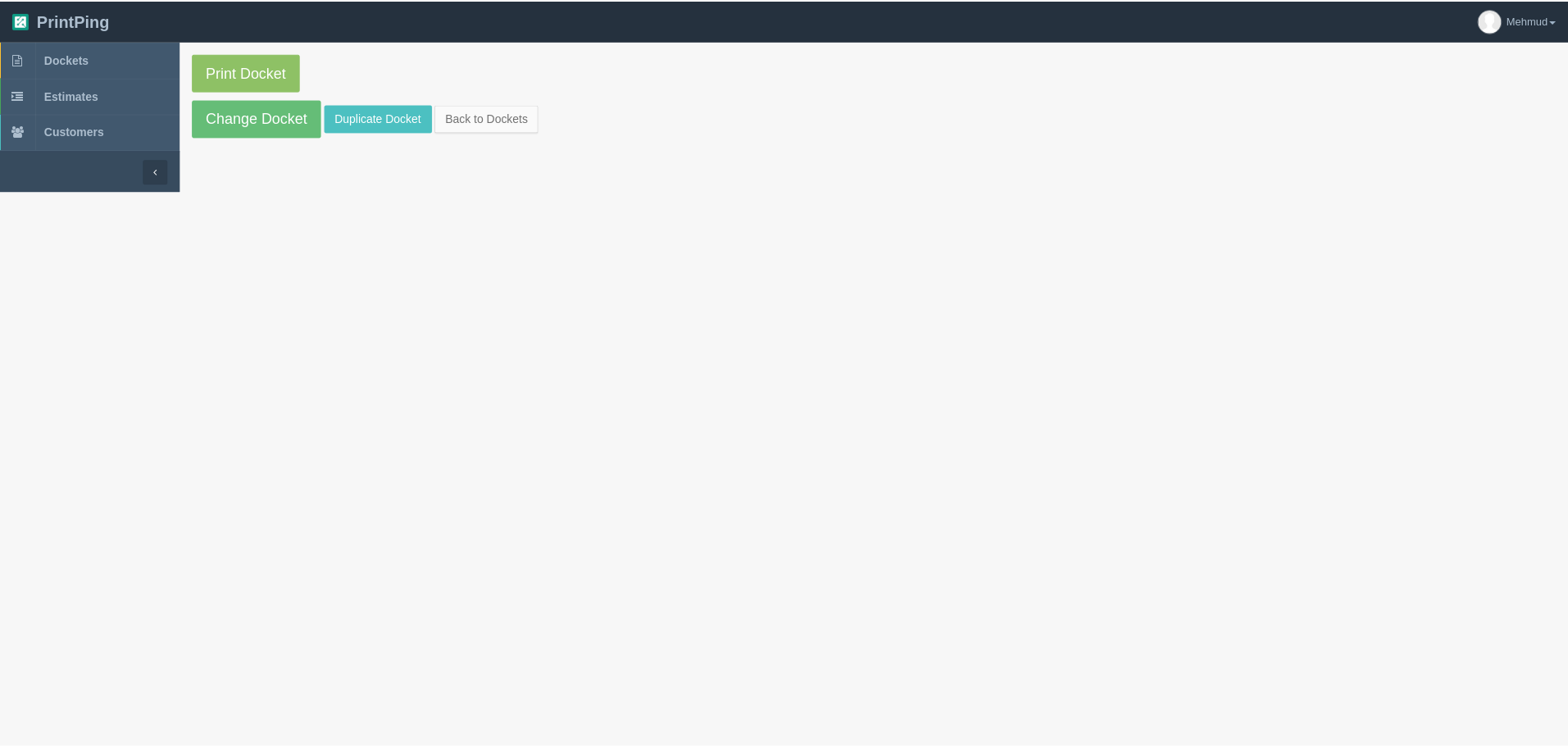
scroll to position [82, 0]
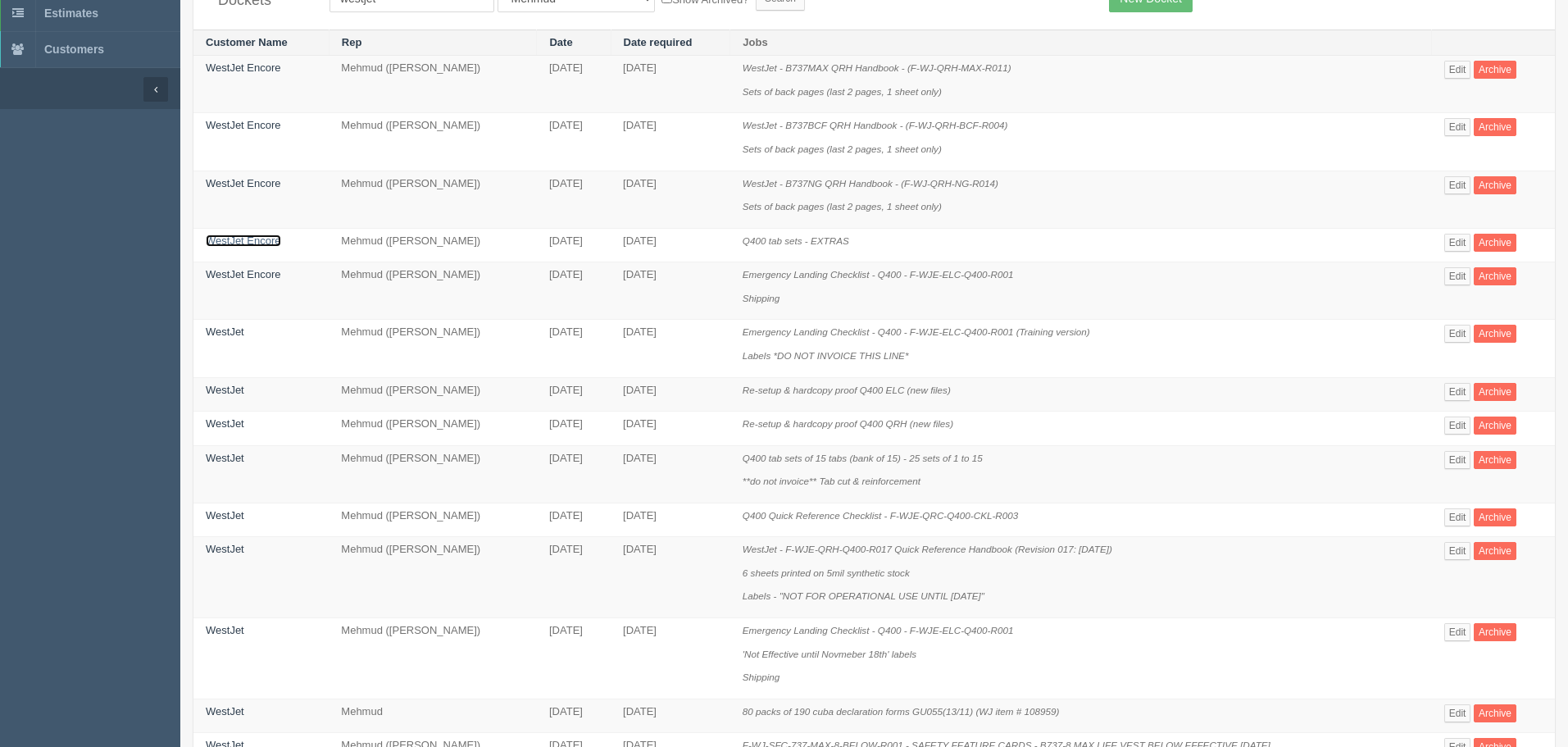
click at [267, 239] on link "WestJet Encore" at bounding box center [243, 241] width 75 height 12
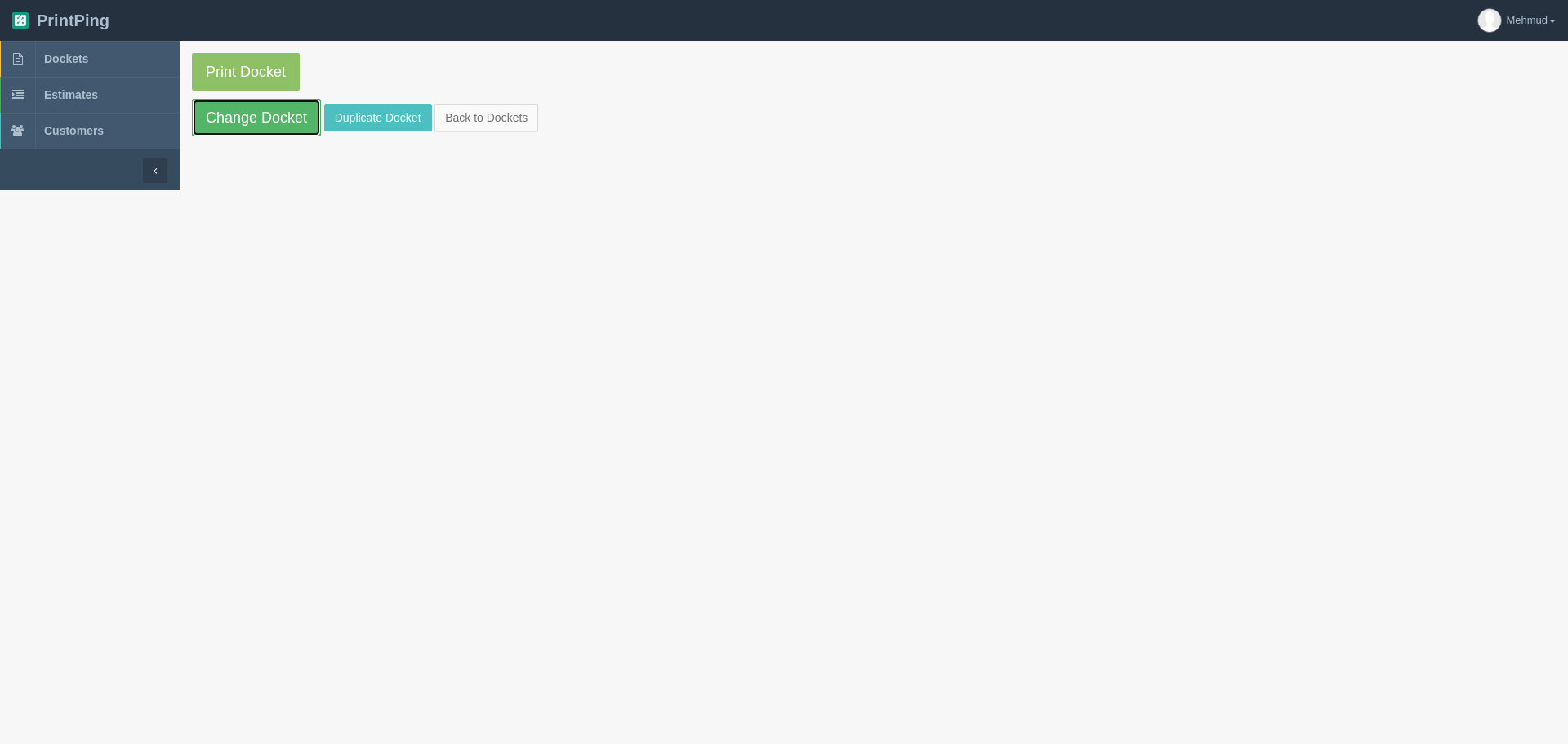
click at [266, 129] on link "Change Docket" at bounding box center [256, 117] width 129 height 38
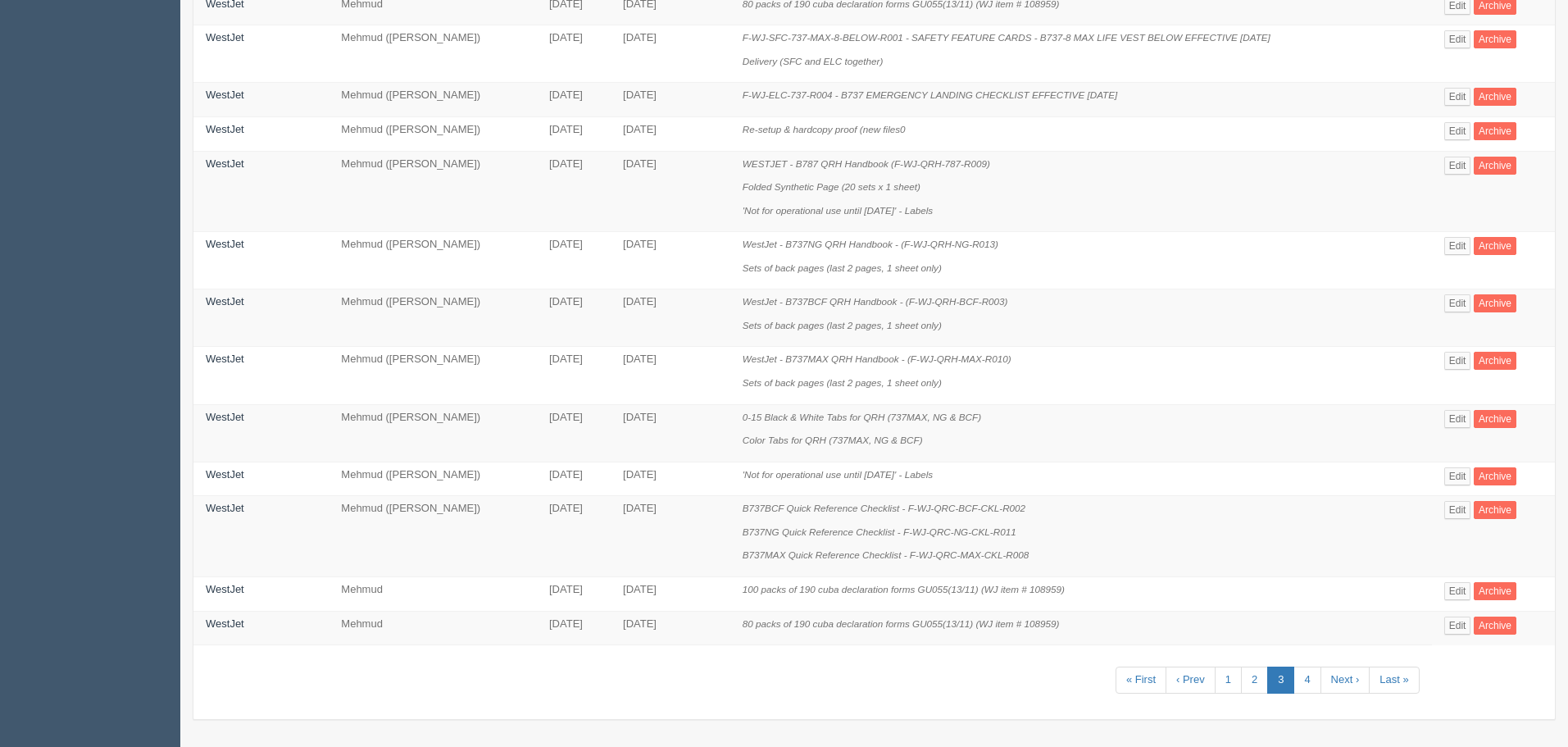
scroll to position [791, 0]
click at [1031, 562] on link "1" at bounding box center [1228, 678] width 27 height 27
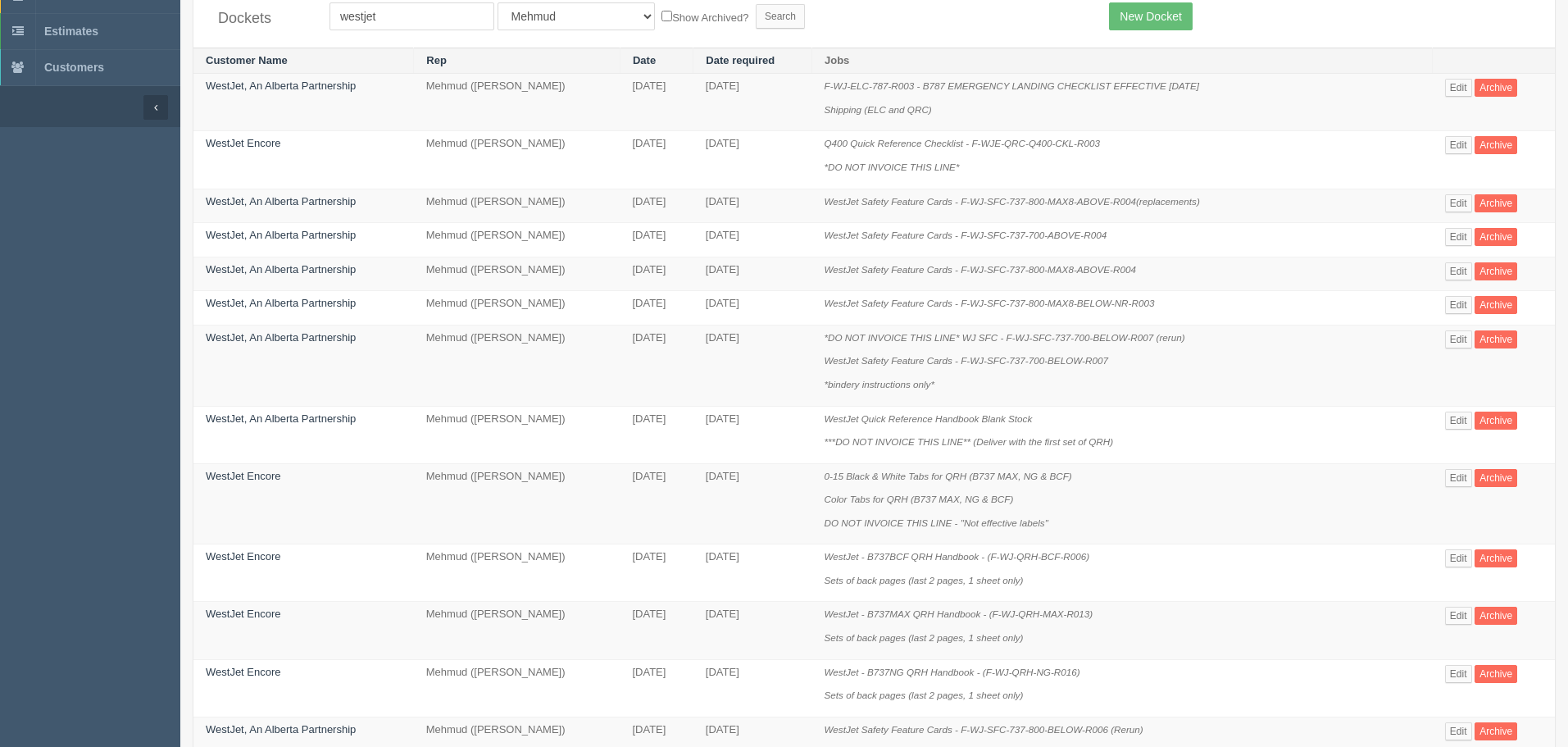
scroll to position [82, 0]
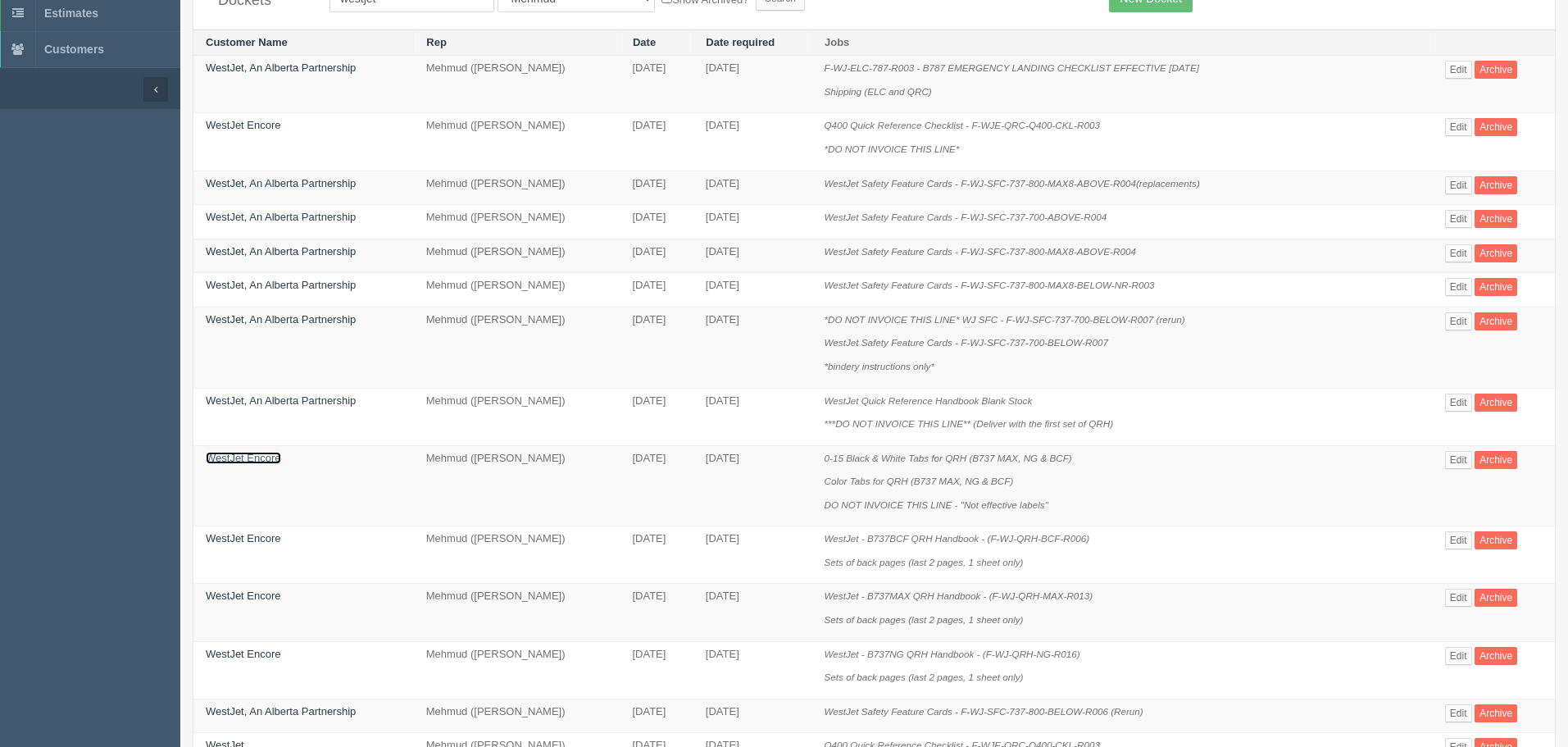
click at [242, 451] on link "WestJet Encore" at bounding box center [243, 458] width 75 height 12
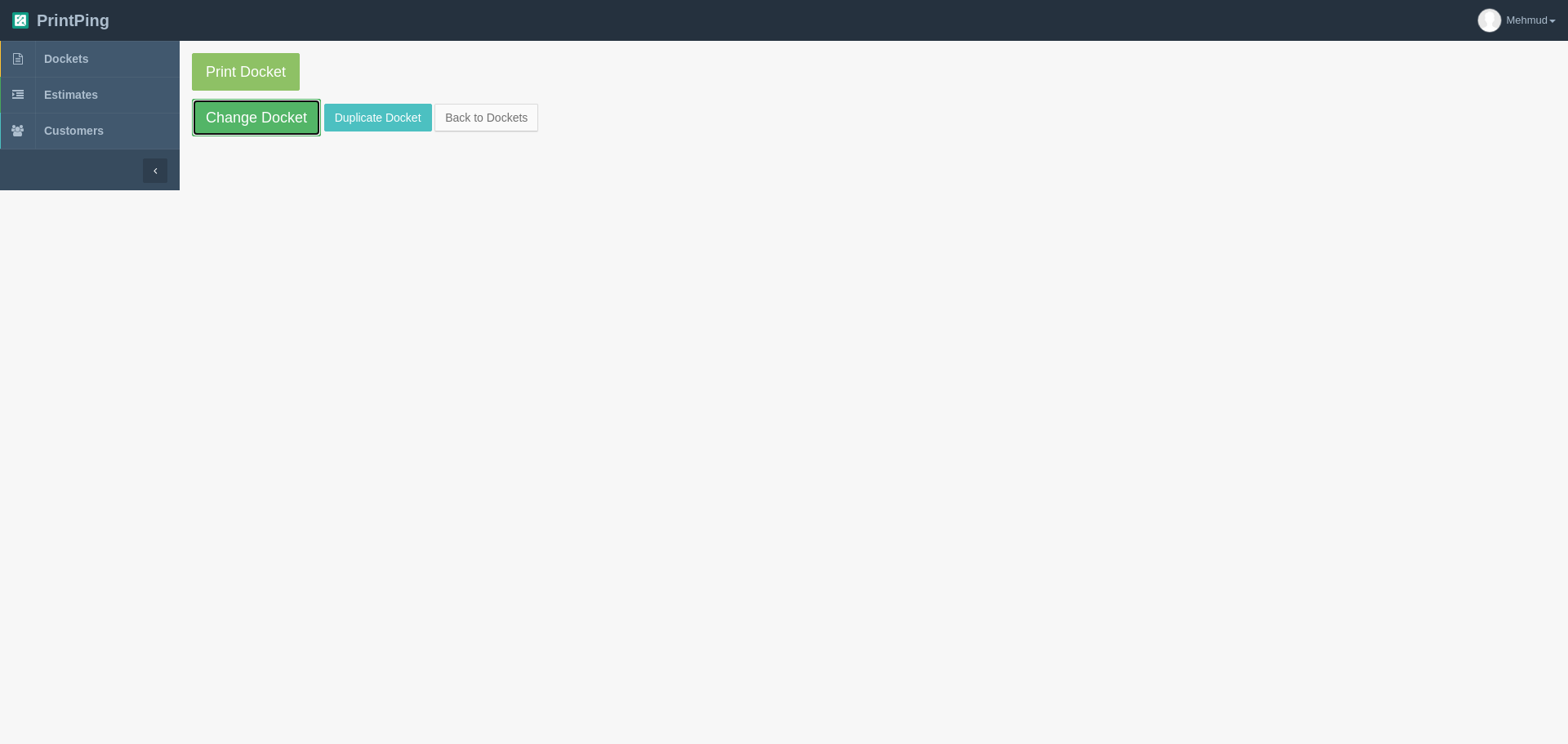
click at [252, 112] on link "Change Docket" at bounding box center [256, 117] width 129 height 38
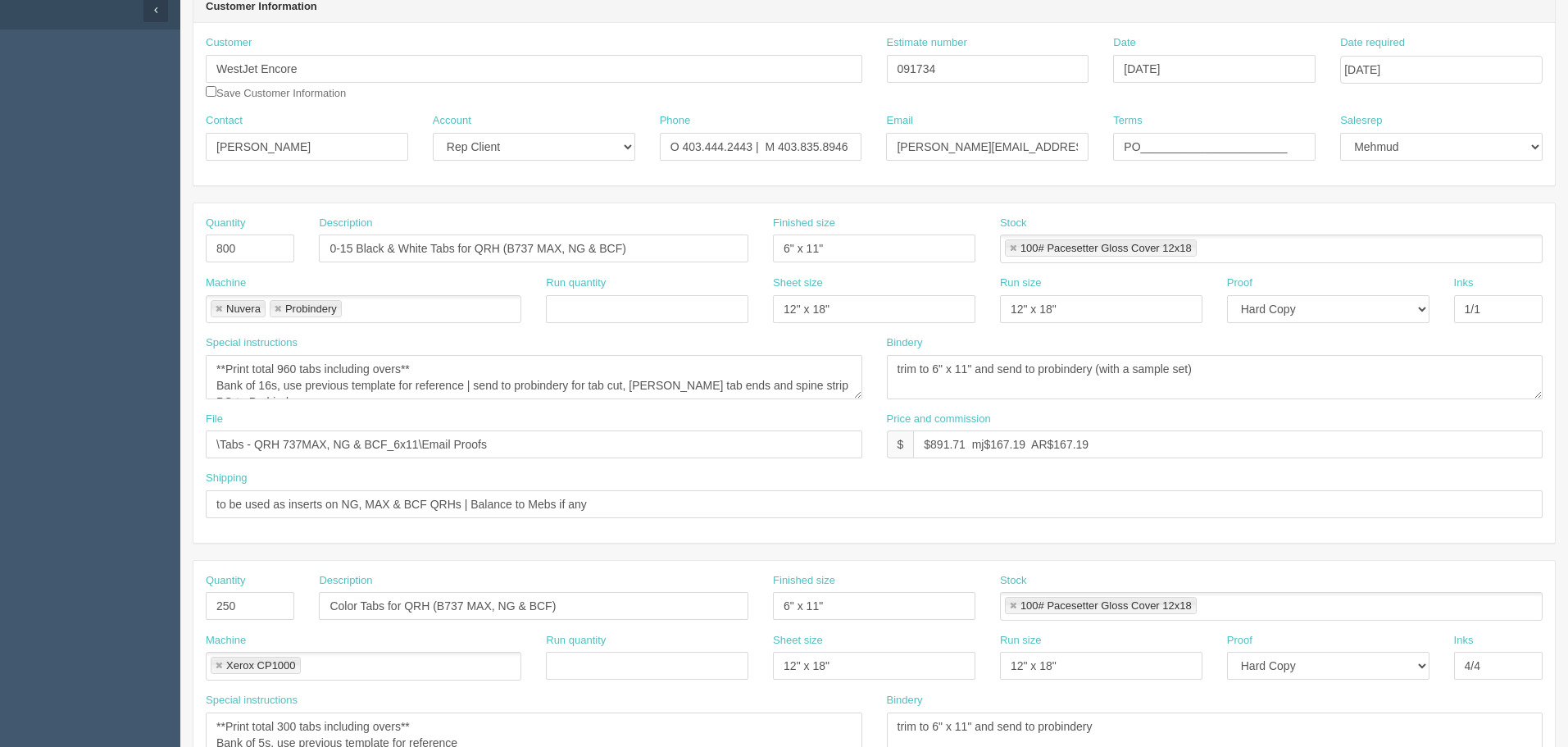
scroll to position [164, 0]
click at [588, 378] on textarea "**Print total 960 tabs including overs** Bank of 16s, use previous template for…" at bounding box center [534, 374] width 657 height 44
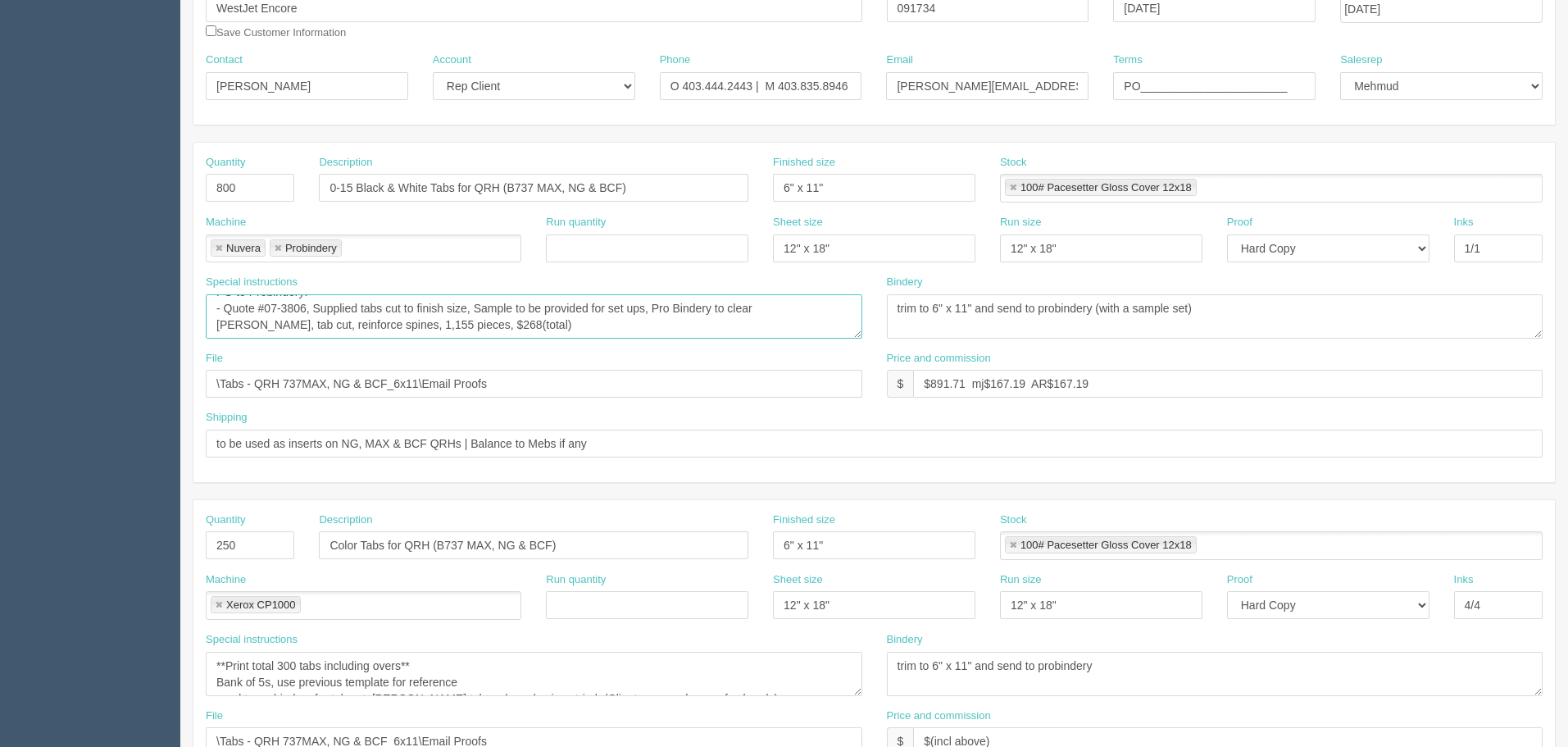
scroll to position [246, 0]
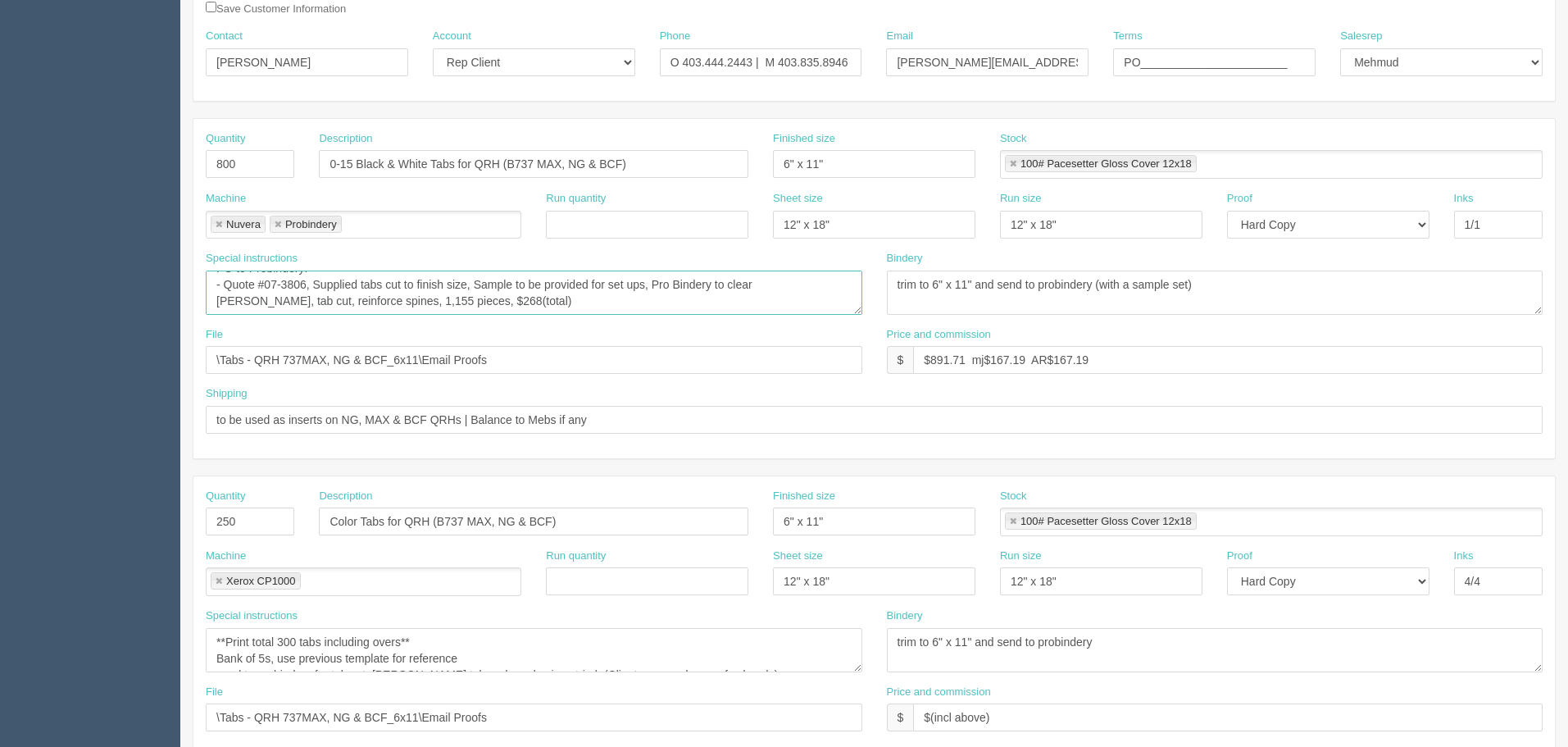
click at [450, 300] on textarea "**Print total 960 tabs including overs** Bank of 16s, use previous template for…" at bounding box center [534, 292] width 657 height 44
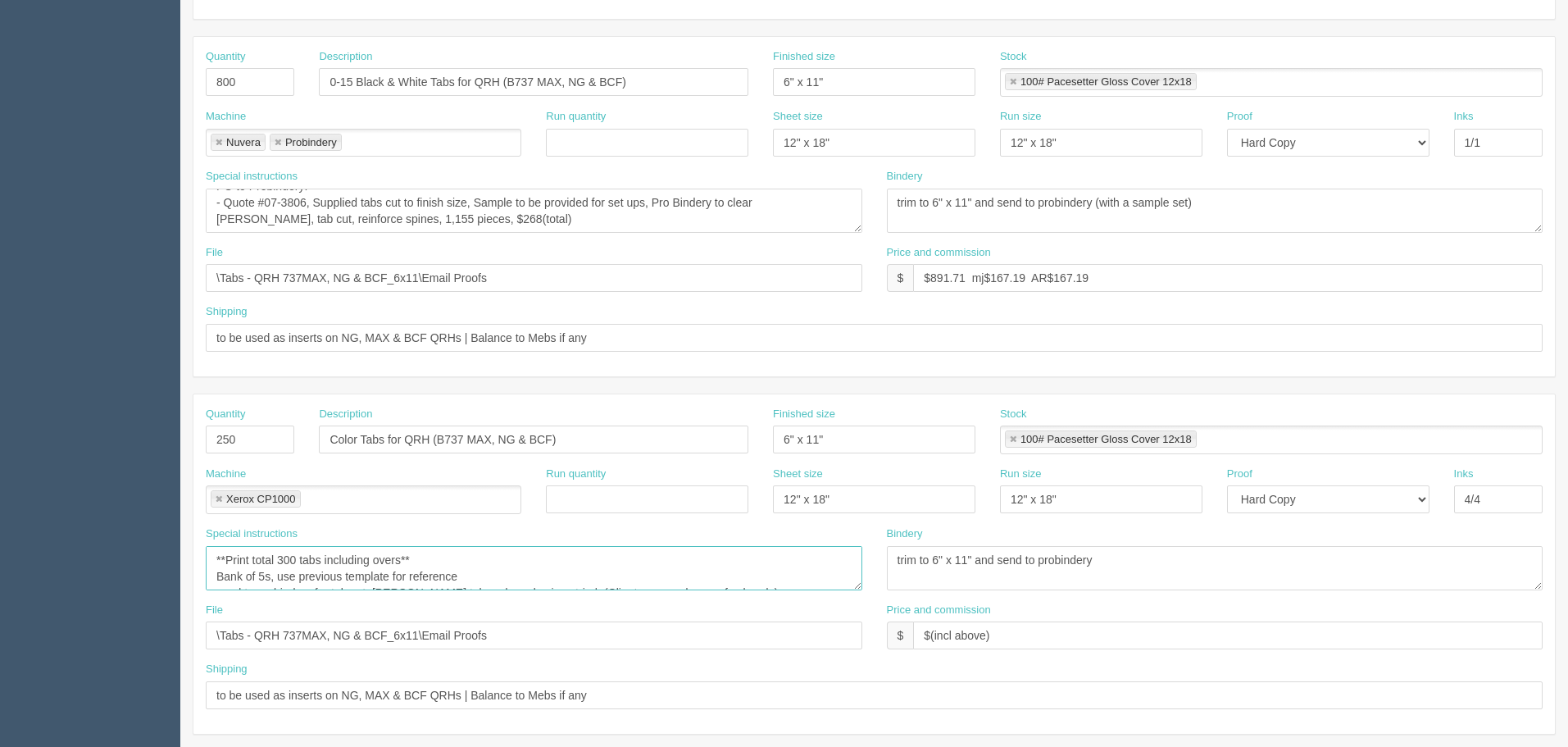
click at [490, 562] on textarea "**Print total 300 tabs including overs** Bank of 5s, use previous template for …" at bounding box center [534, 568] width 657 height 44
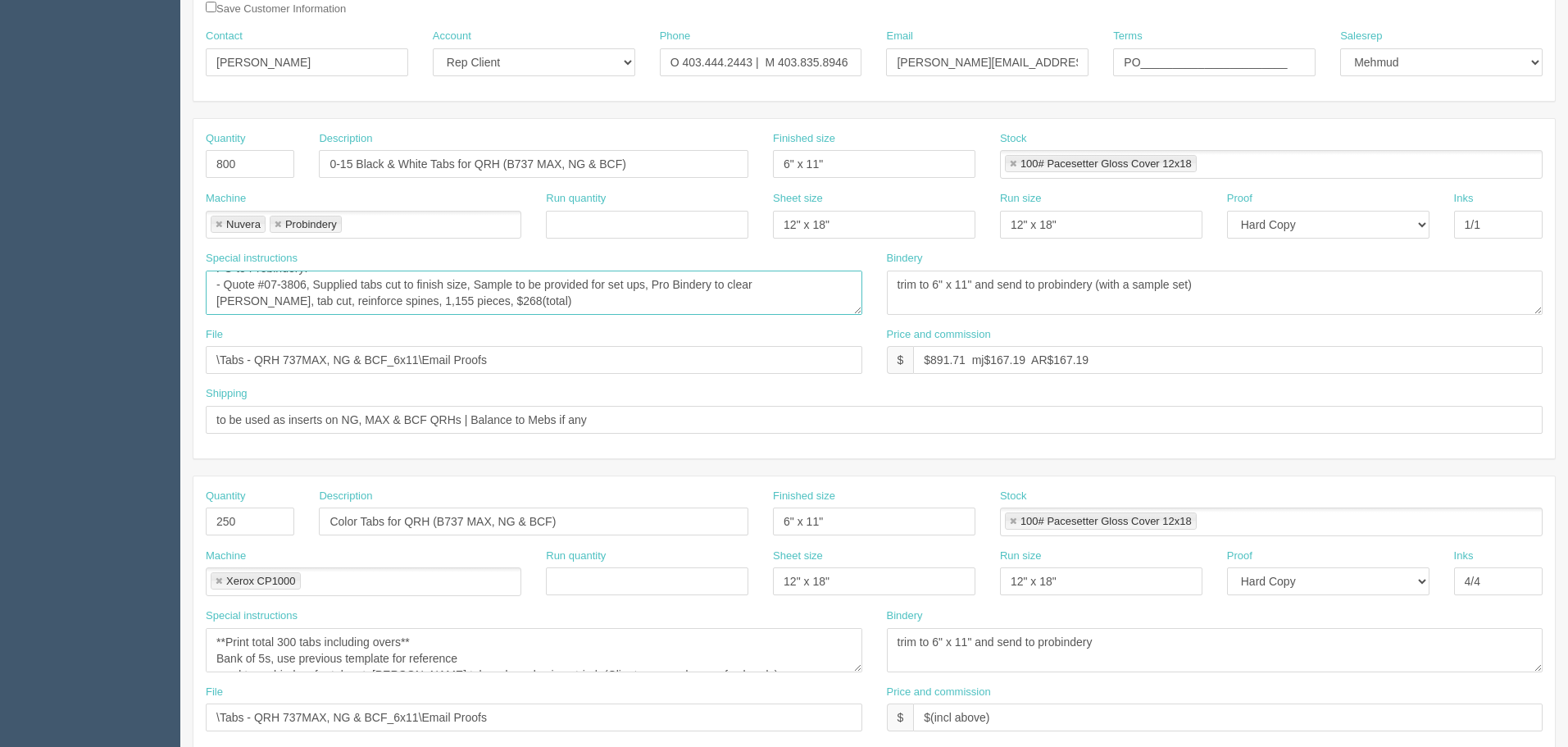
click at [457, 305] on textarea "**Print total 960 tabs including overs** Bank of 16s, use previous template for…" at bounding box center [534, 292] width 657 height 44
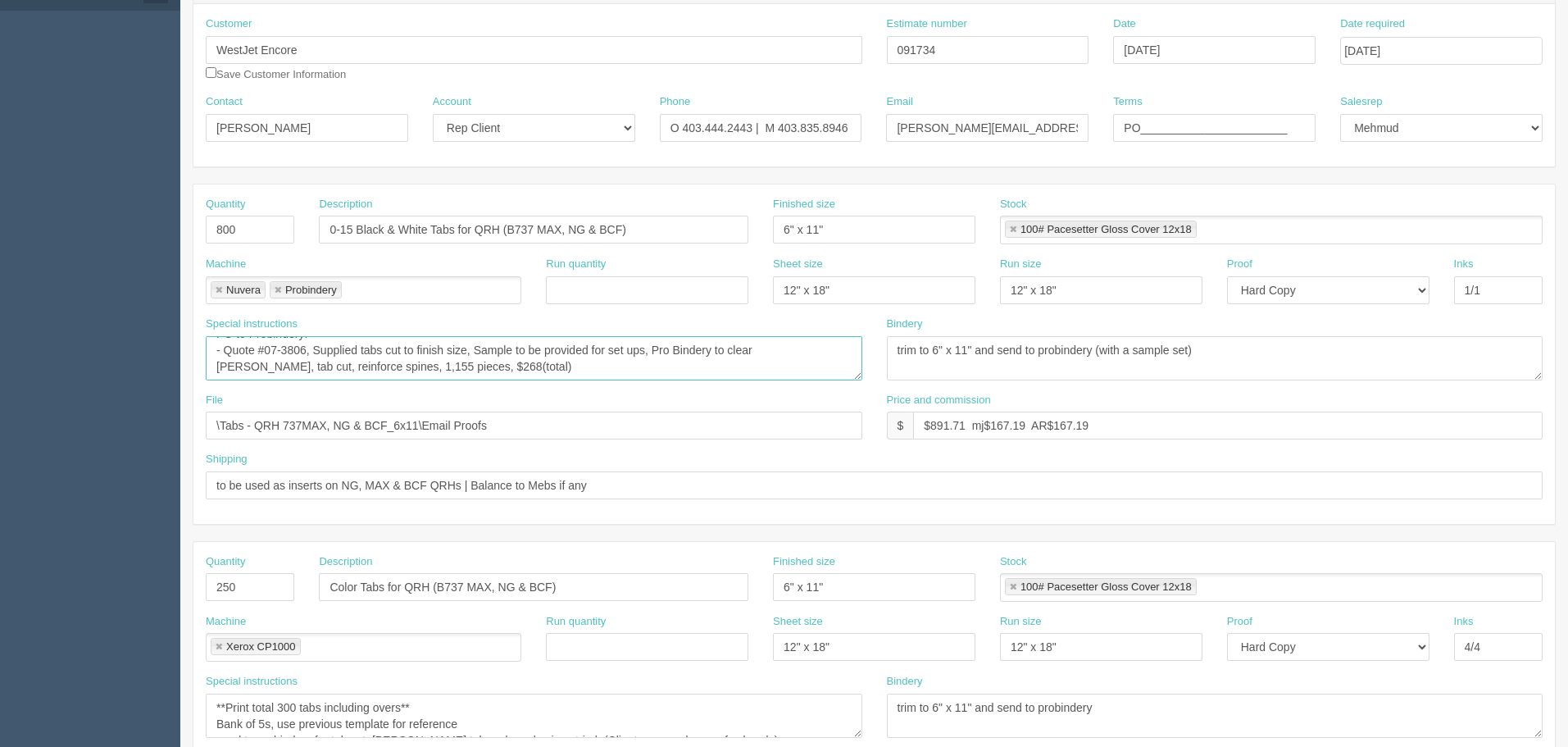
scroll to position [164, 0]
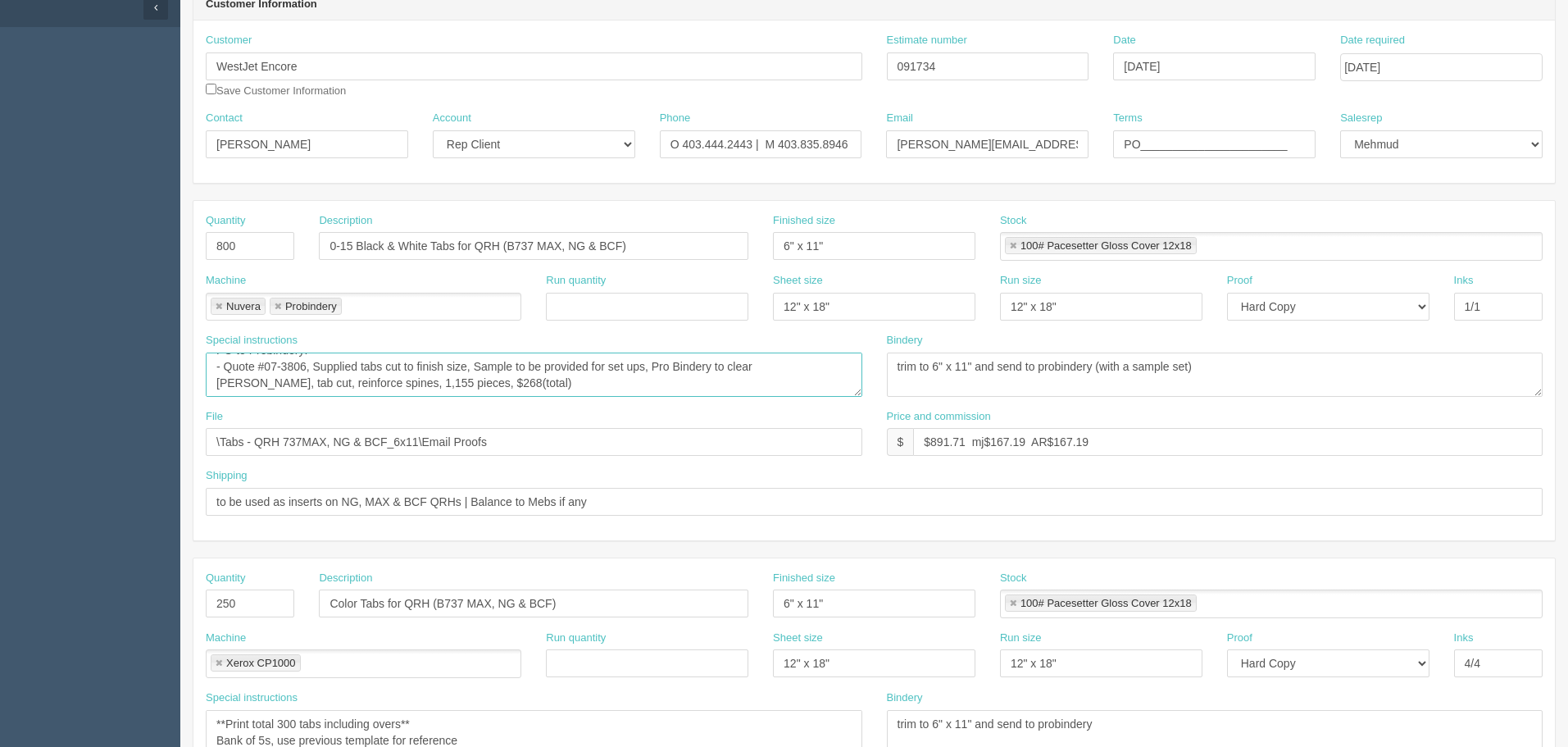
click at [451, 385] on textarea "**Print total 960 tabs including overs** Bank of 16s, use previous template for…" at bounding box center [534, 374] width 657 height 44
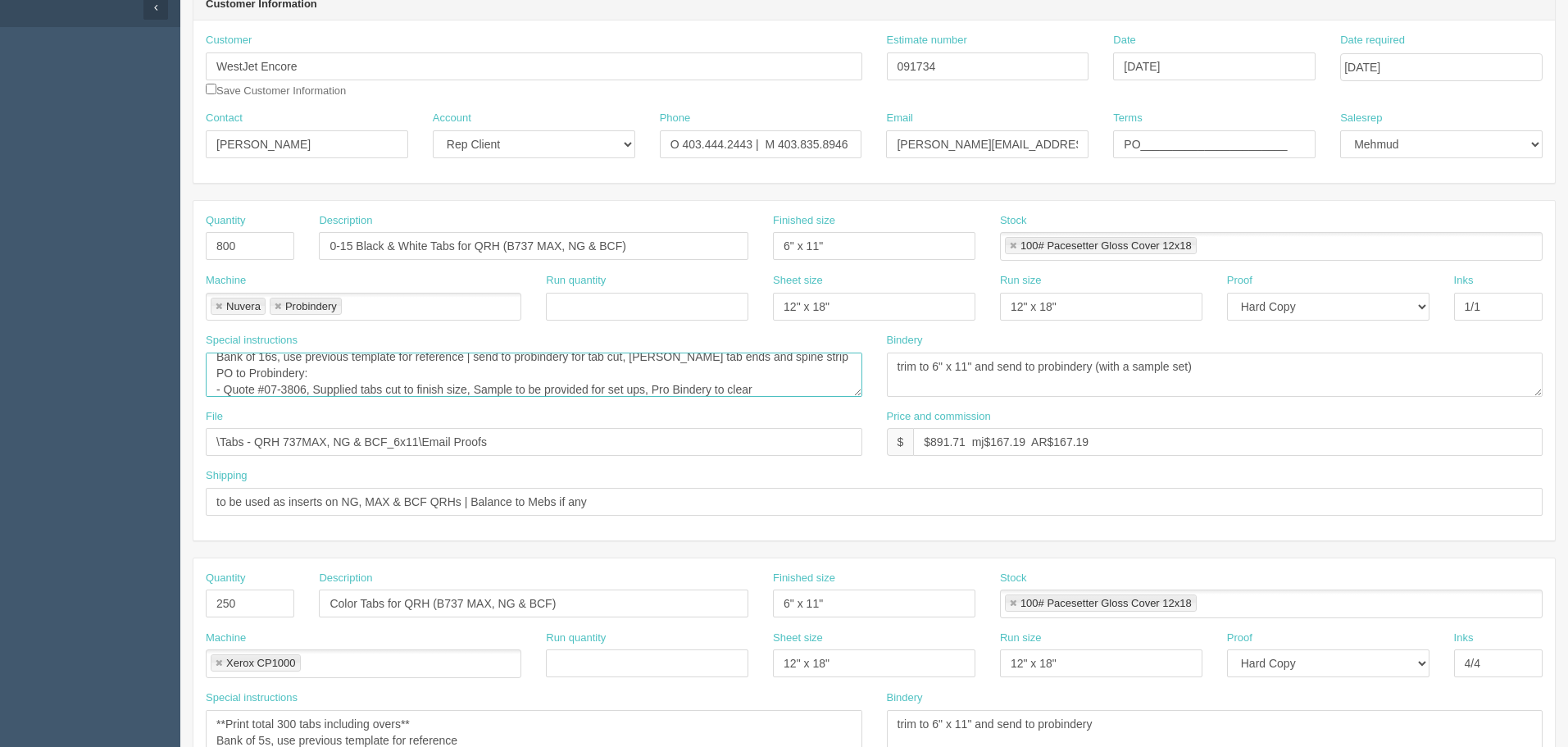
scroll to position [42, 0]
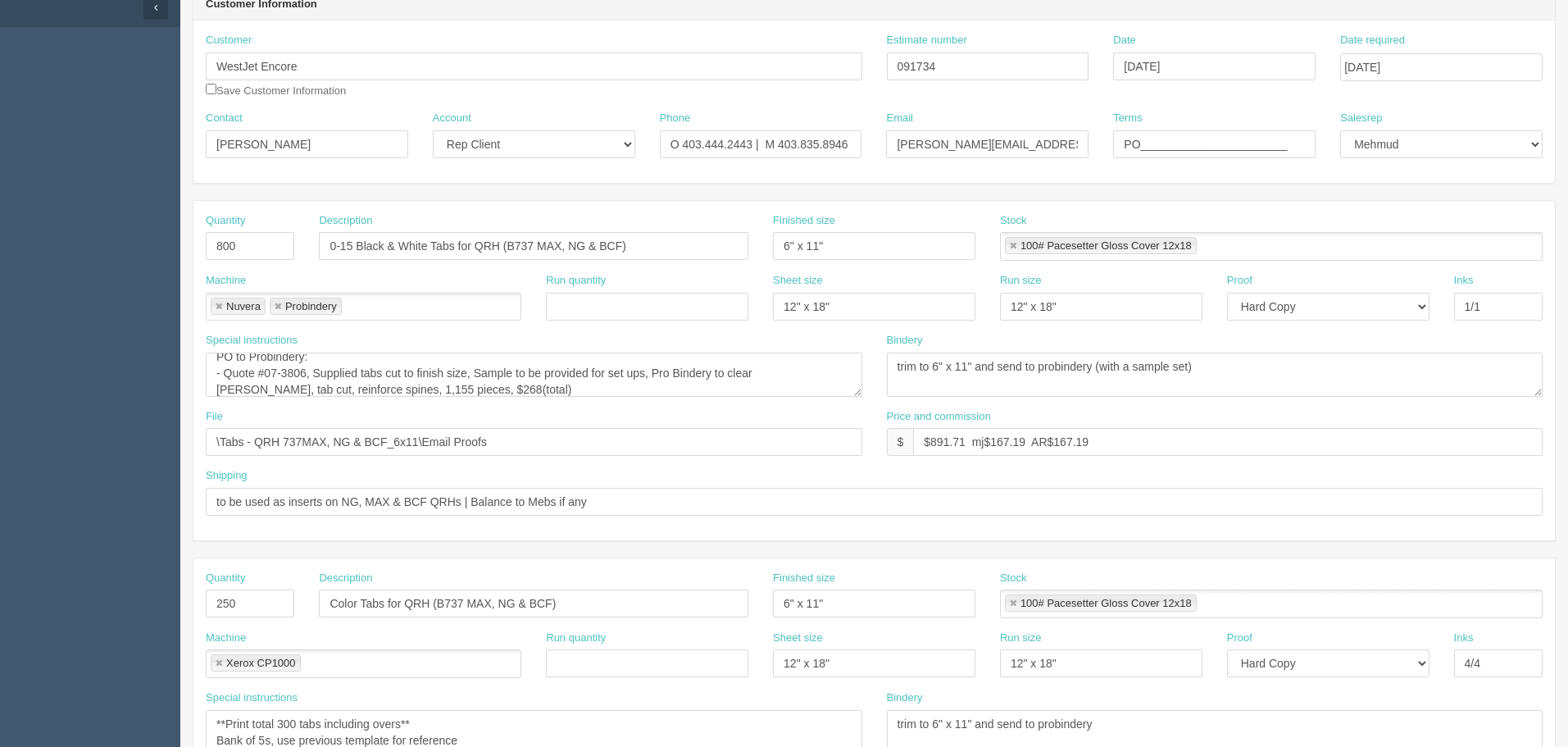
drag, startPoint x: 743, startPoint y: 399, endPoint x: 800, endPoint y: 407, distance: 57.6
click at [743, 399] on div "Special instructions **Print total 960 tabs including overs** Bank of 16s, use …" at bounding box center [534, 371] width 681 height 76
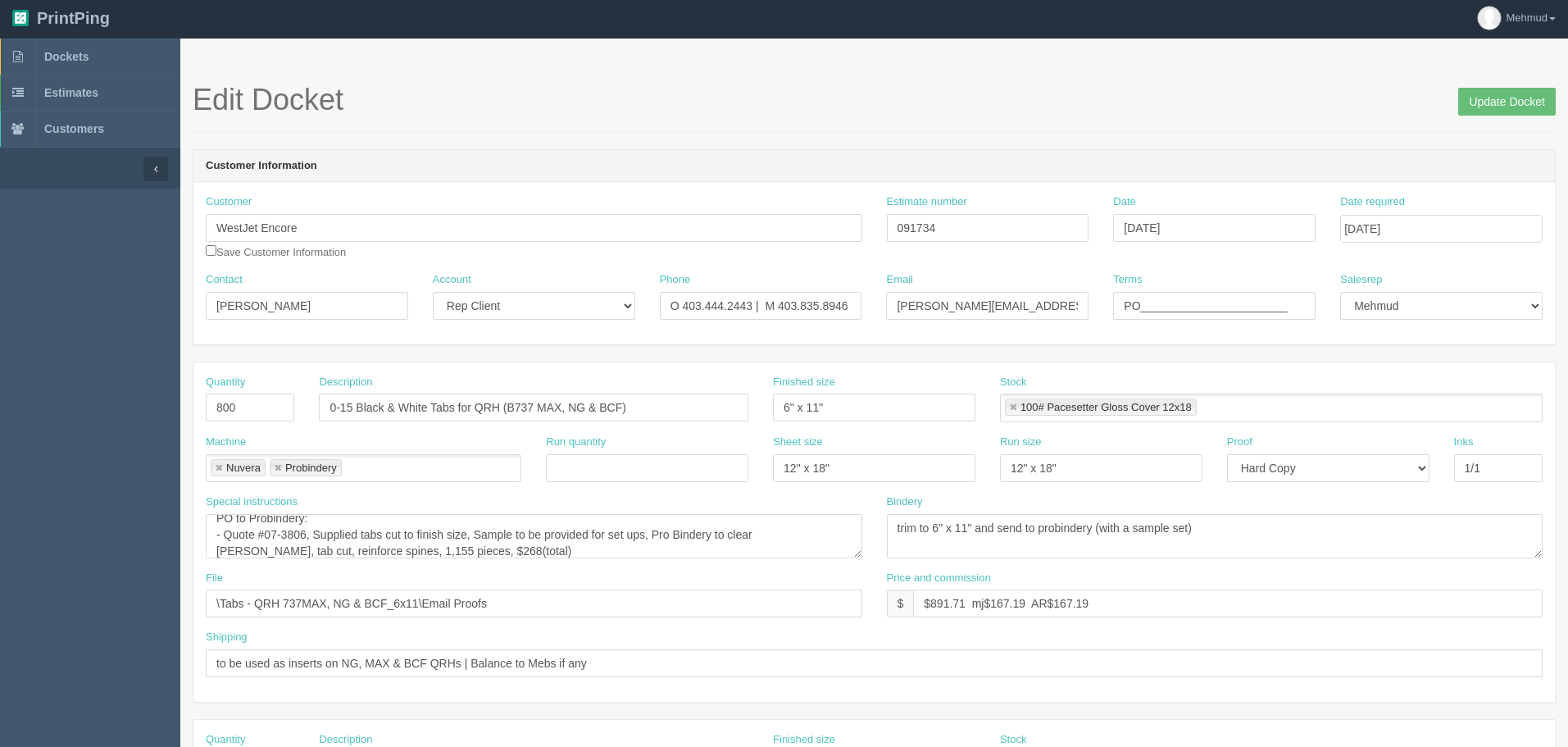
scroll to position [0, 0]
